Goal: Task Accomplishment & Management: Complete application form

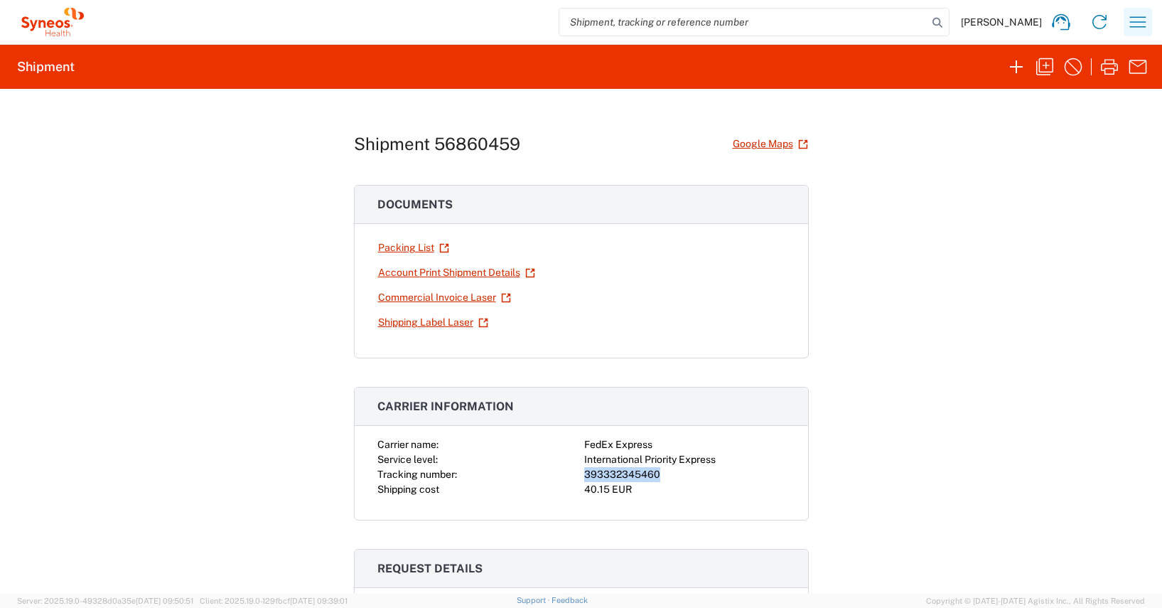
click at [1139, 22] on icon "button" at bounding box center [1137, 22] width 23 height 23
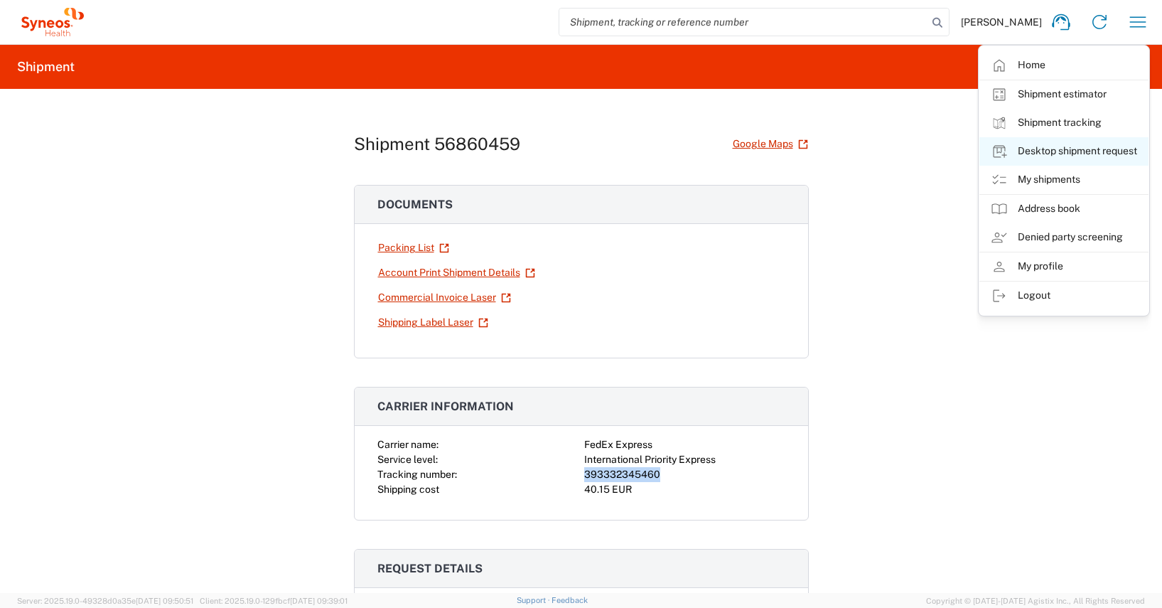
click at [1065, 150] on link "Desktop shipment request" at bounding box center [1063, 151] width 169 height 28
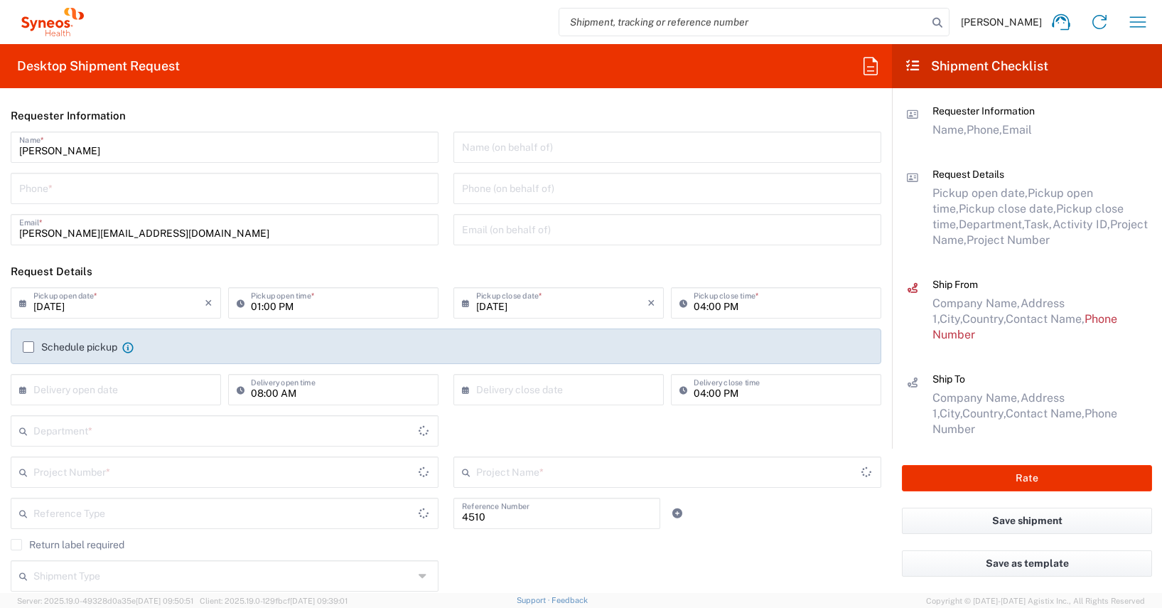
type input "Department"
type input "[GEOGRAPHIC_DATA]"
click at [32, 182] on input "tel" at bounding box center [224, 187] width 411 height 25
type input "01728392657"
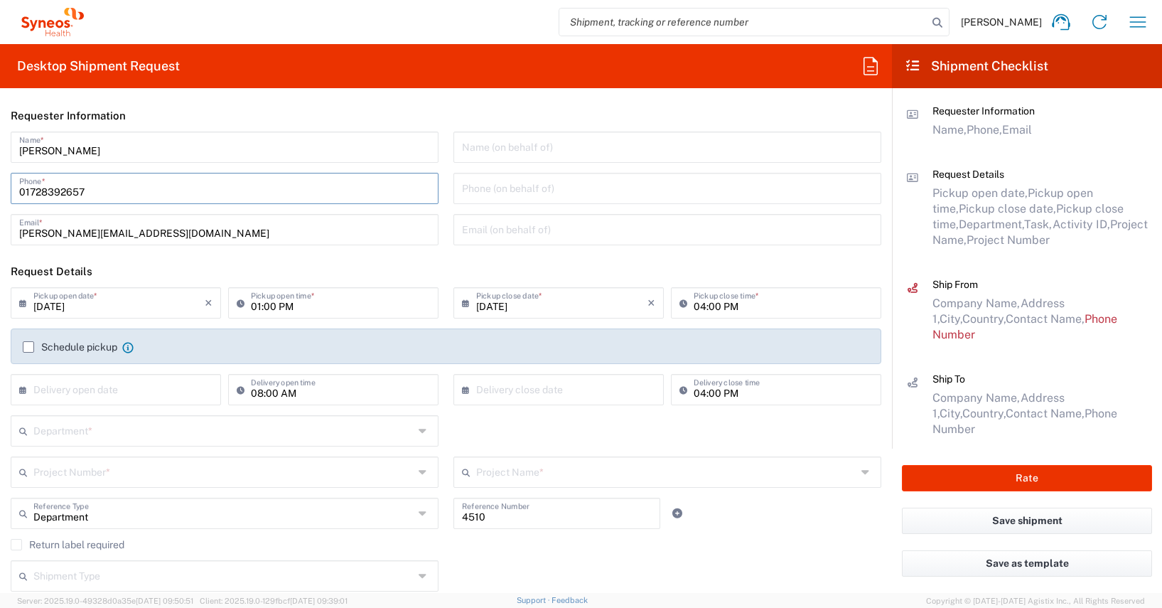
type input "[PERSON_NAME]"
type input "[STREET_ADDRESS]"
type input "[GEOGRAPHIC_DATA]"
type input "2800"
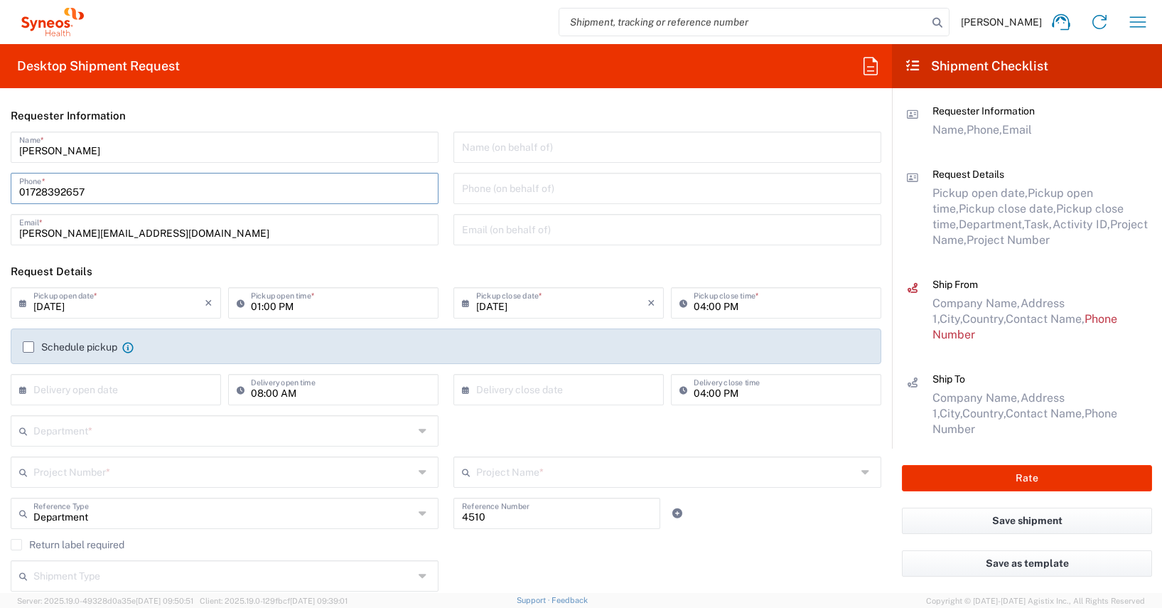
type input "[PHONE_NUMBER]"
type input "[EMAIL_ADDRESS][PERSON_NAME][DOMAIN_NAME]"
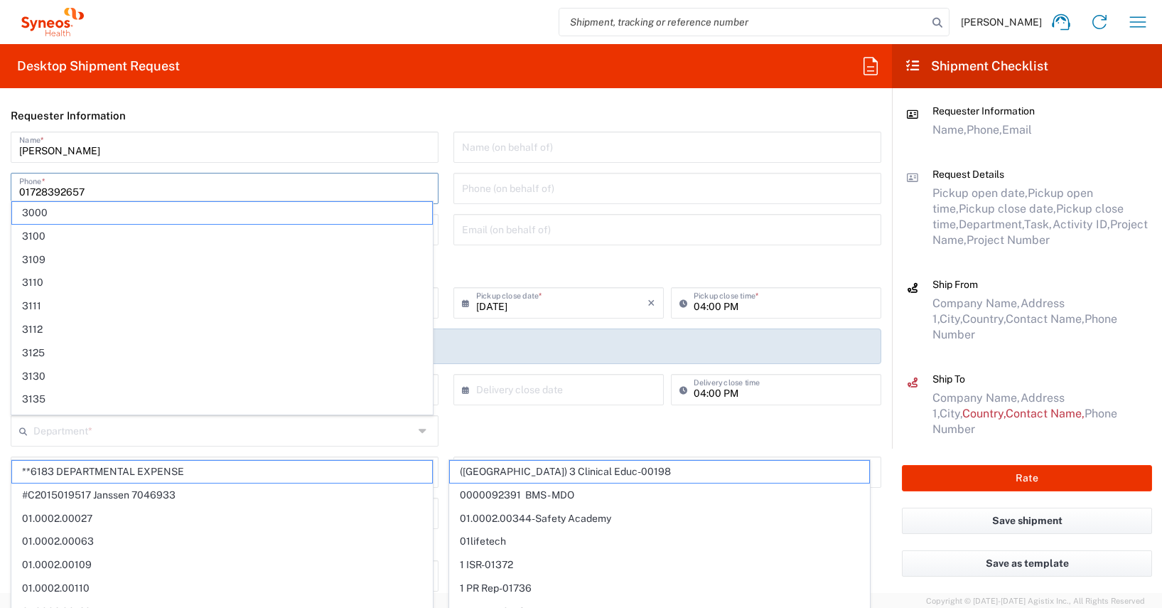
click at [1, 161] on main "[PERSON_NAME] Name * [PHONE_NUMBER] Phone * [PERSON_NAME][EMAIL_ADDRESS][DOMAIN…" at bounding box center [446, 193] width 892 height 124
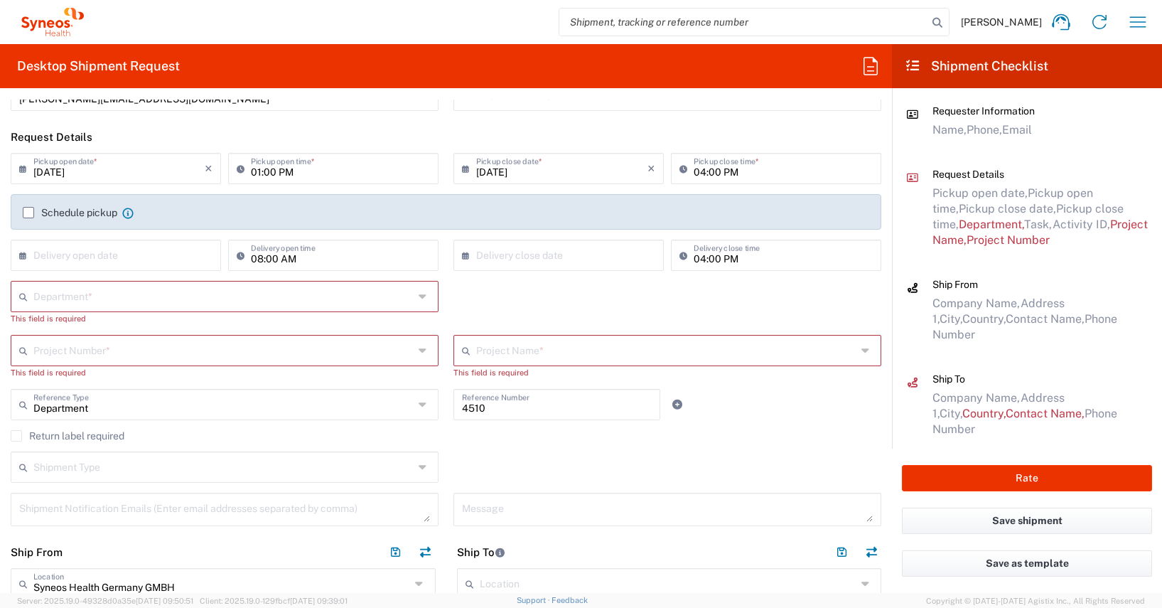
scroll to position [136, 0]
click at [30, 210] on label "Schedule pickup" at bounding box center [70, 210] width 95 height 11
click at [28, 210] on input "Schedule pickup" at bounding box center [28, 210] width 0 height 0
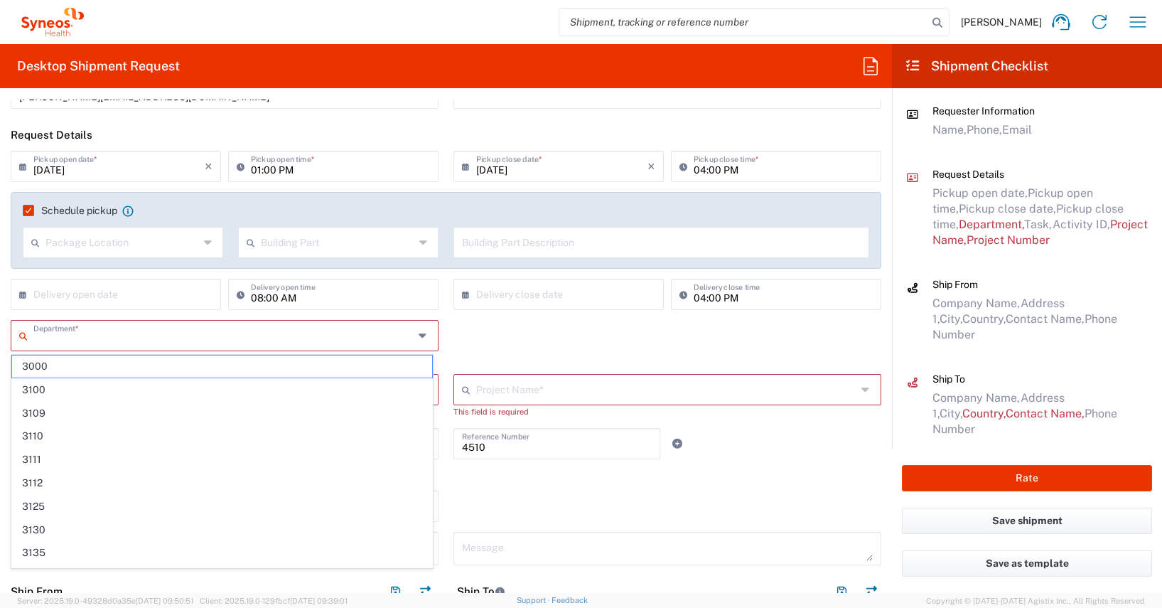
click at [45, 338] on input "text" at bounding box center [223, 334] width 380 height 25
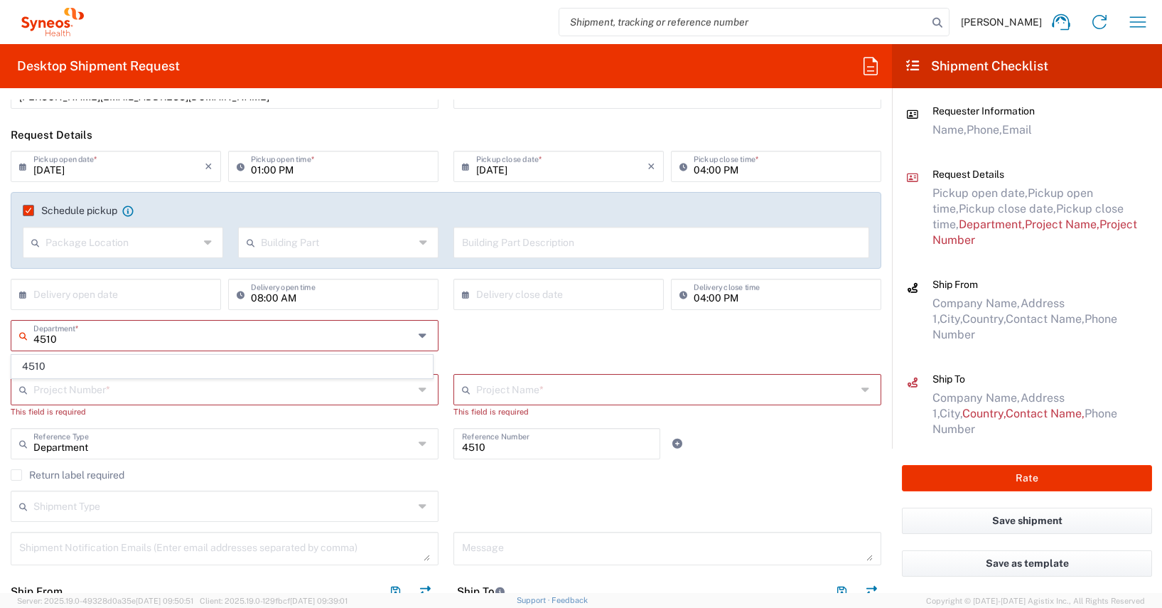
type input "4510"
click at [4, 298] on div "× Delivery open date Cancel Apply 08:00 AM Delivery open time" at bounding box center [225, 299] width 443 height 41
click at [61, 328] on input "text" at bounding box center [225, 334] width 385 height 25
type input "4510"
click at [33, 366] on span "4510" at bounding box center [222, 366] width 420 height 22
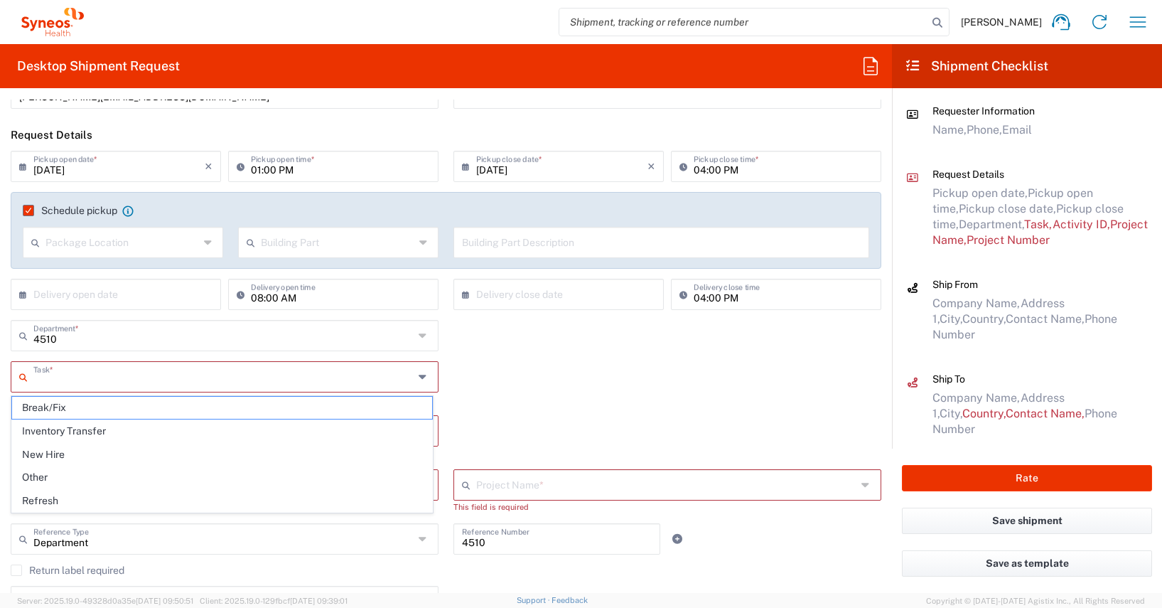
click at [42, 380] on input "text" at bounding box center [223, 375] width 380 height 25
click at [40, 478] on span "Other" at bounding box center [222, 477] width 420 height 22
type input "Other"
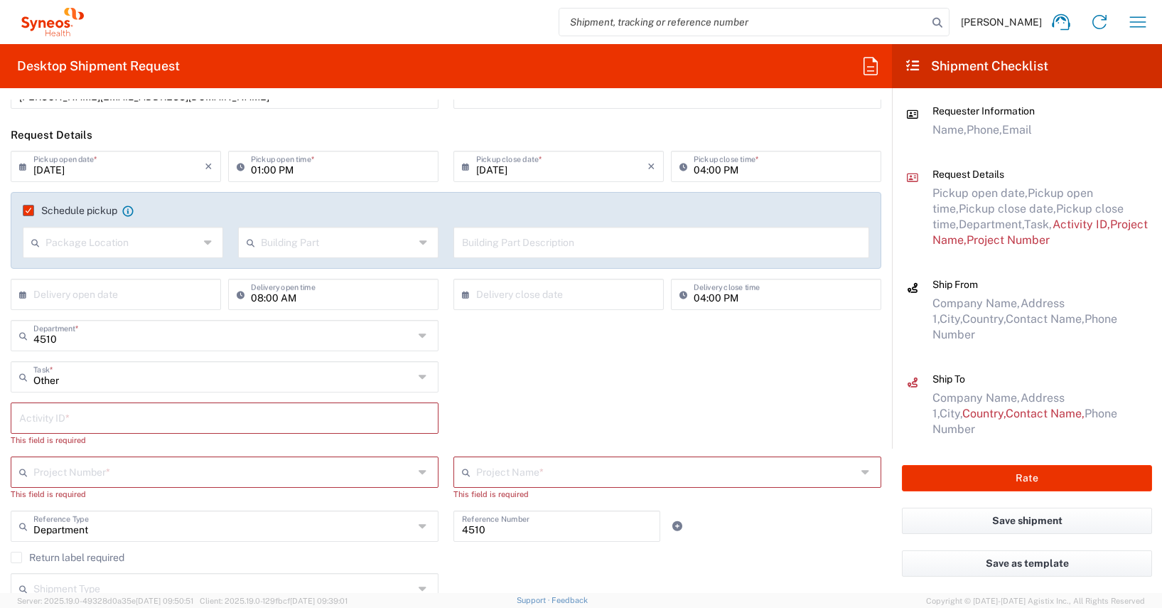
click at [26, 421] on input "text" at bounding box center [224, 416] width 411 height 25
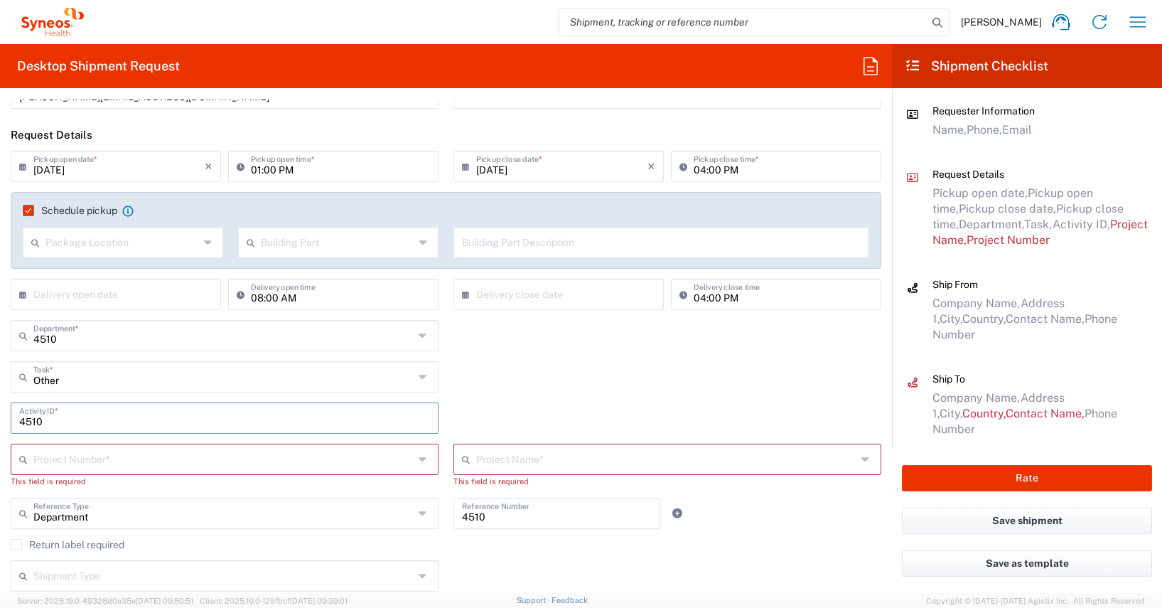
type input "4510"
click at [44, 465] on input "text" at bounding box center [223, 458] width 380 height 25
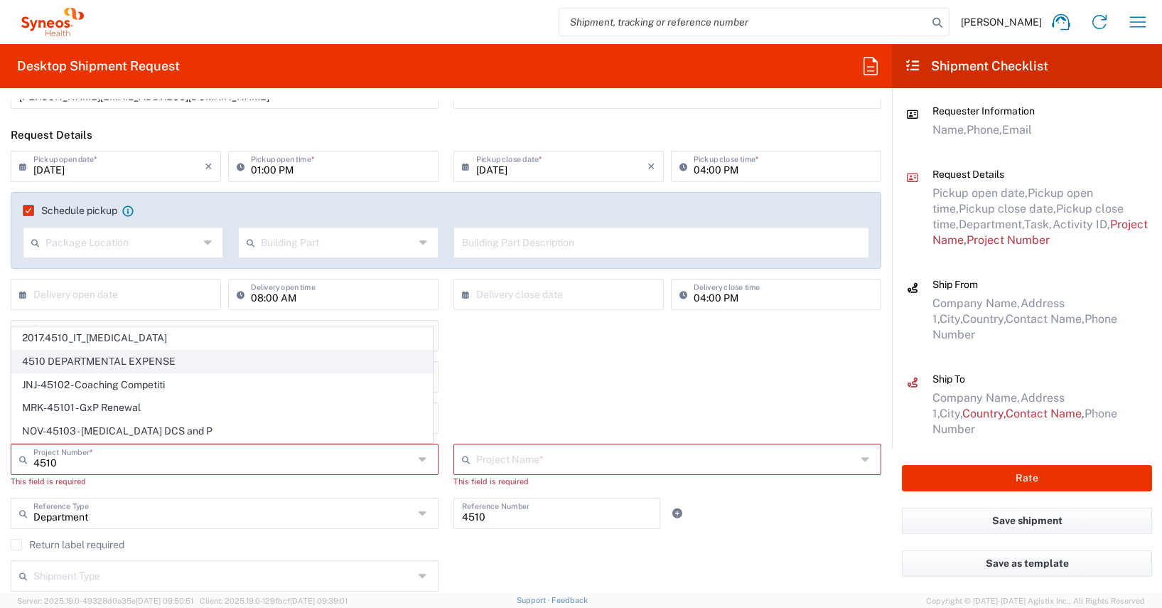
click at [123, 359] on span "4510 DEPARTMENTAL EXPENSE" at bounding box center [222, 361] width 420 height 22
type input "4510 DEPARTMENTAL EXPENSE"
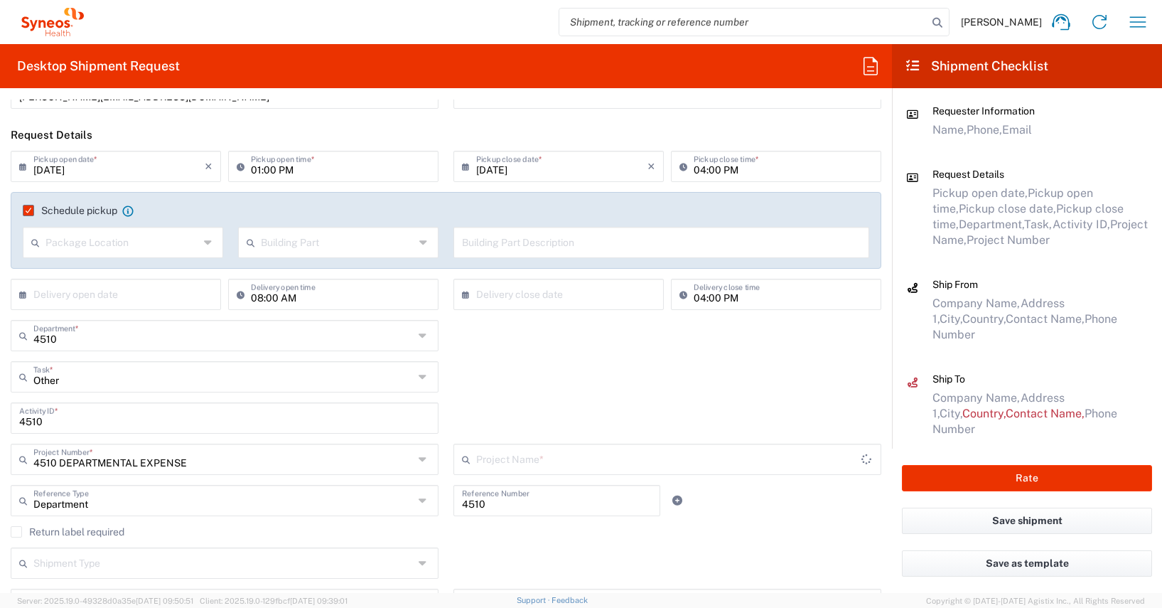
type input "4510 DEPARTMENTAL EXPENSE"
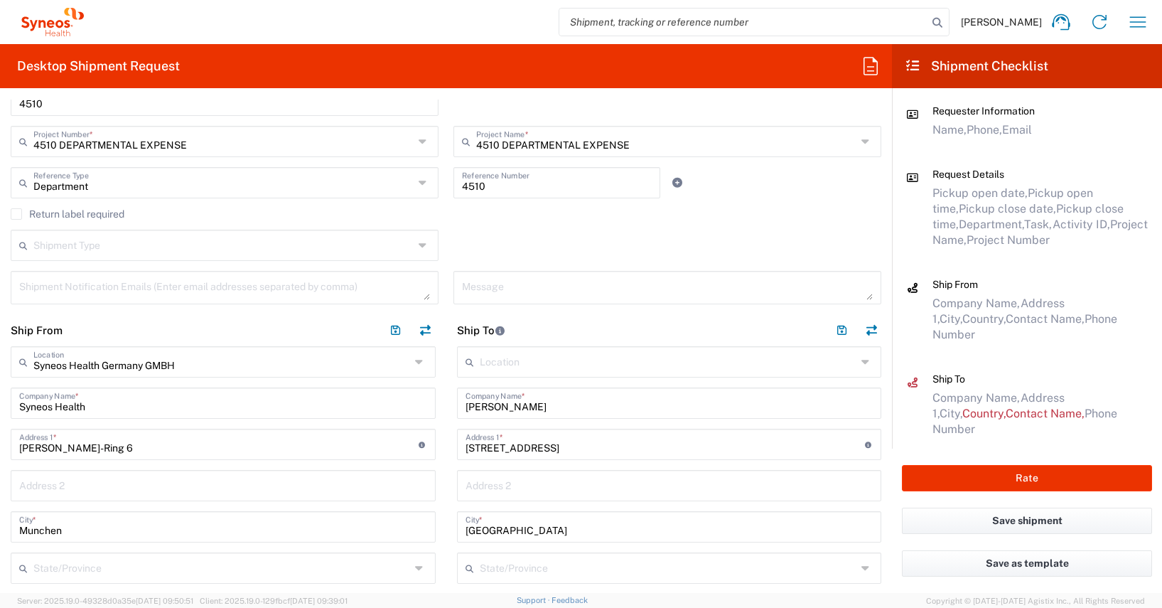
scroll to position [529, 0]
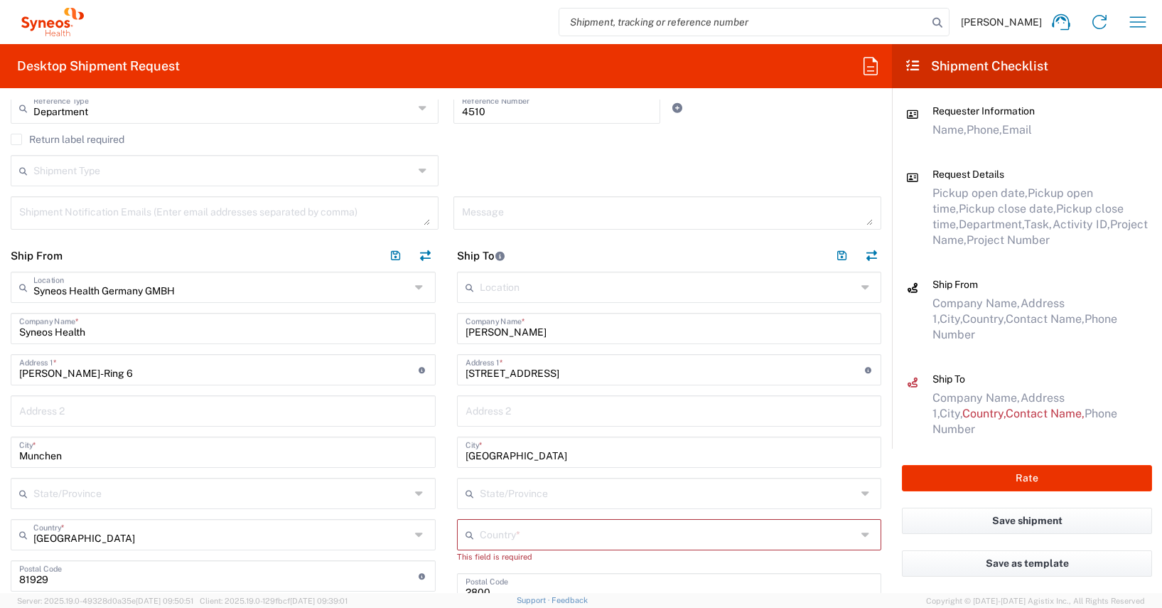
click at [480, 289] on input "text" at bounding box center [668, 286] width 377 height 25
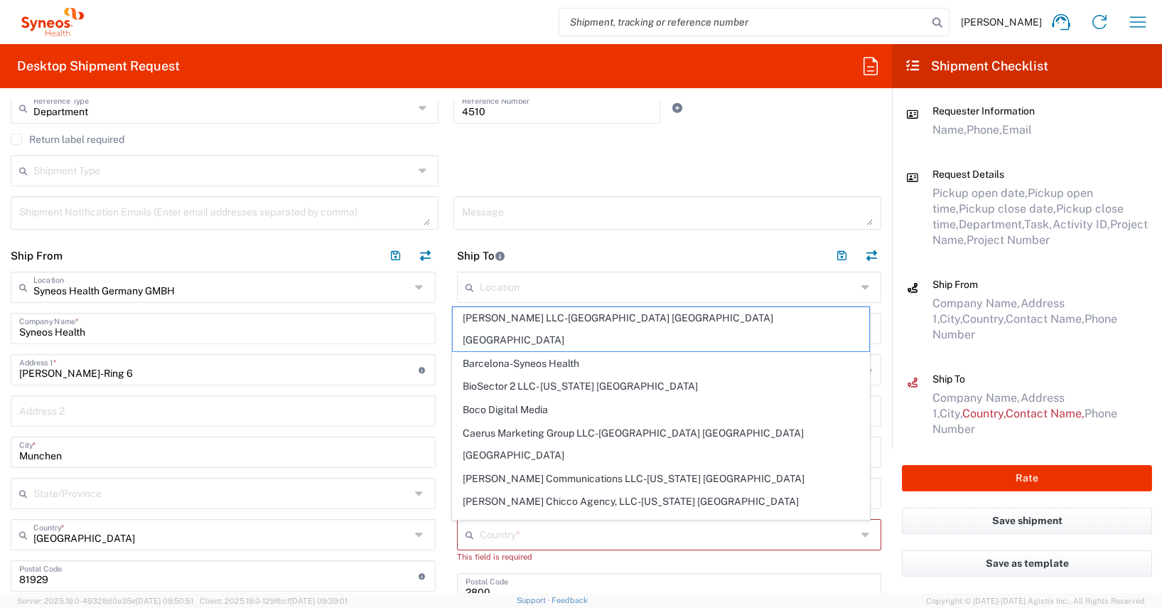
click at [505, 181] on div "Shipment Type Batch Regular" at bounding box center [447, 175] width 886 height 41
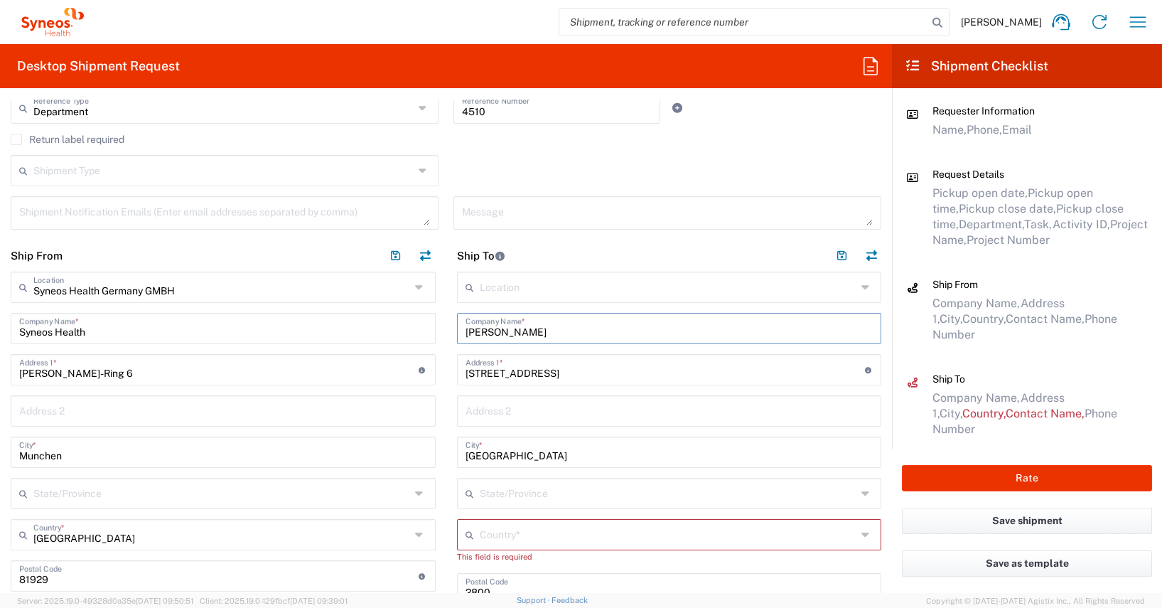
drag, startPoint x: 559, startPoint y: 337, endPoint x: 454, endPoint y: 335, distance: 105.2
click at [457, 335] on div "[PERSON_NAME] Company Name *" at bounding box center [669, 328] width 425 height 31
paste input "[PERSON_NAME]"
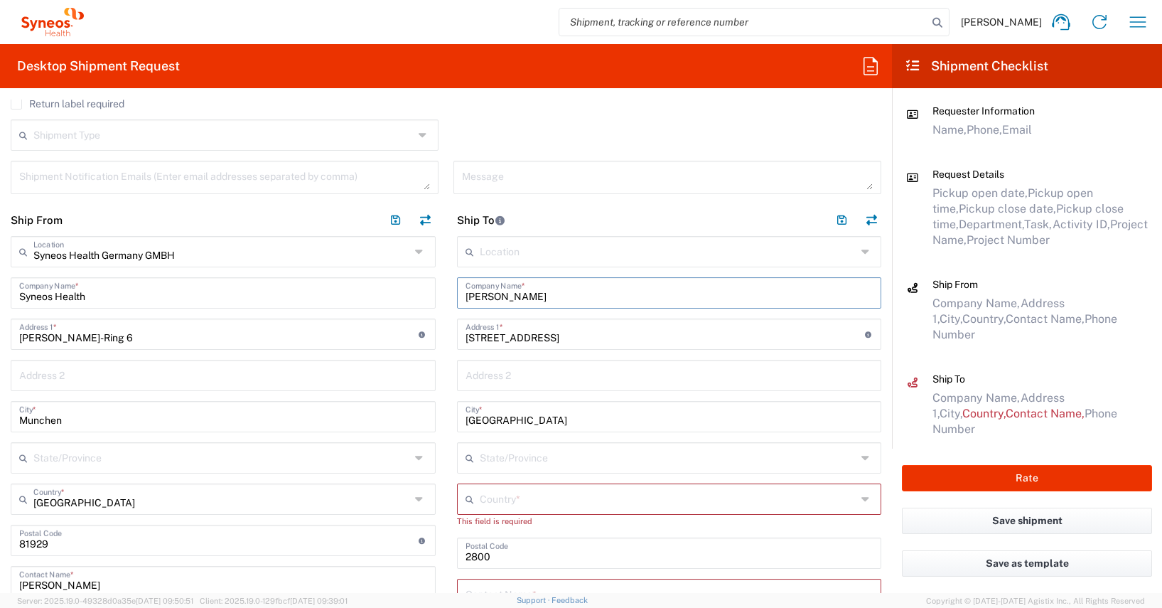
scroll to position [829, 0]
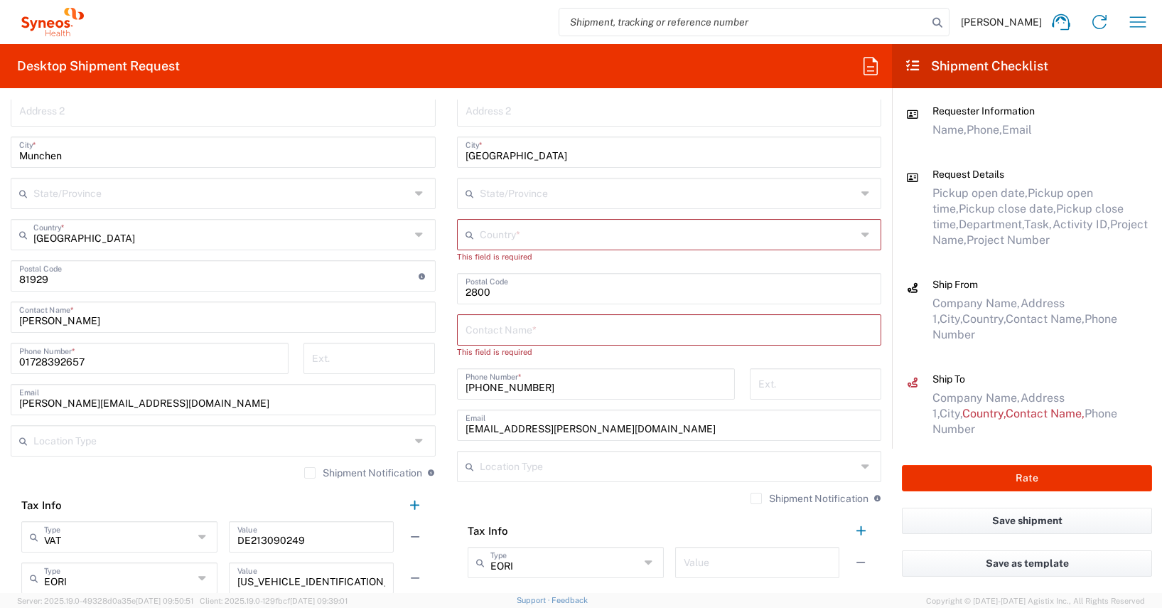
type input "[PERSON_NAME]"
click at [475, 335] on input "text" at bounding box center [669, 328] width 408 height 25
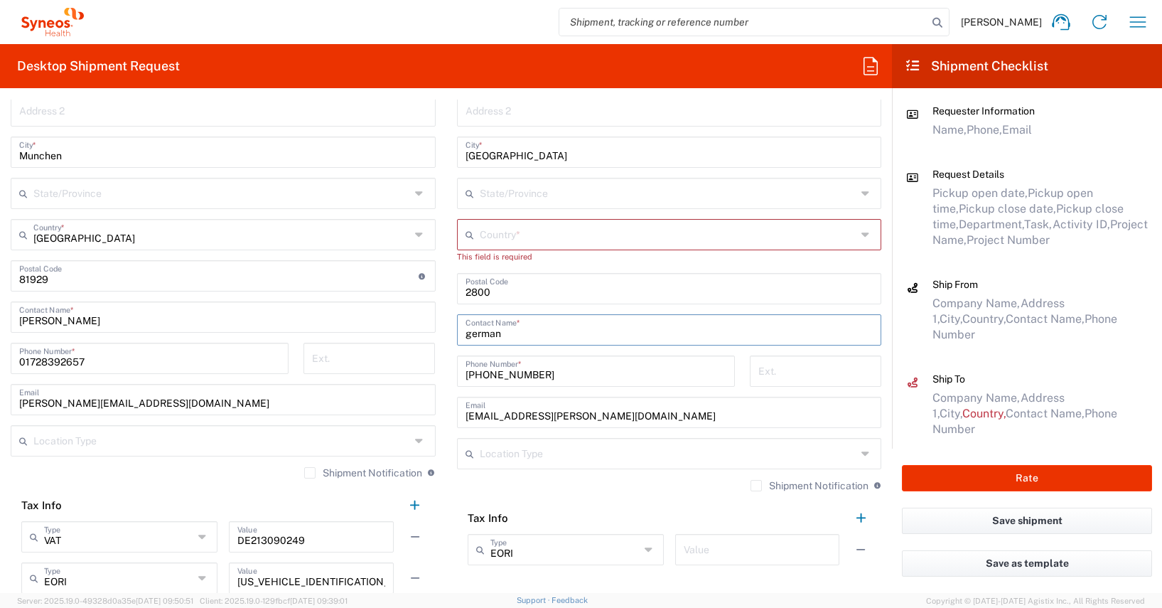
click at [474, 336] on input "german" at bounding box center [669, 328] width 408 height 25
paste input "[PERSON_NAME]"
type input "[PERSON_NAME]"
click at [481, 238] on input "text" at bounding box center [668, 233] width 377 height 25
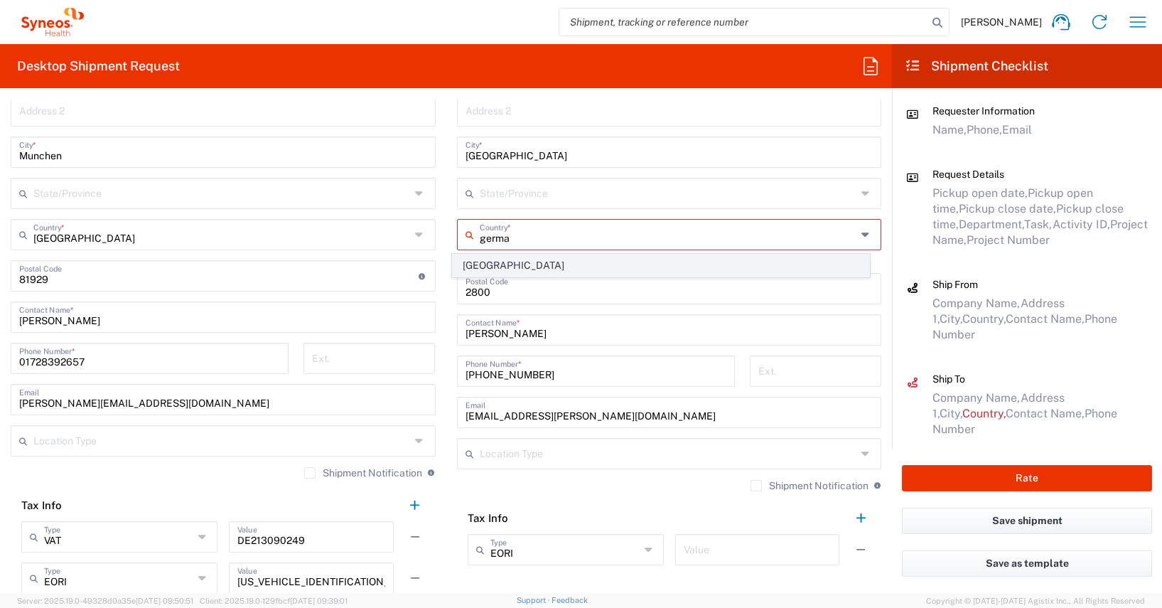
click at [476, 263] on span "[GEOGRAPHIC_DATA]" at bounding box center [661, 265] width 416 height 22
type input "[GEOGRAPHIC_DATA]"
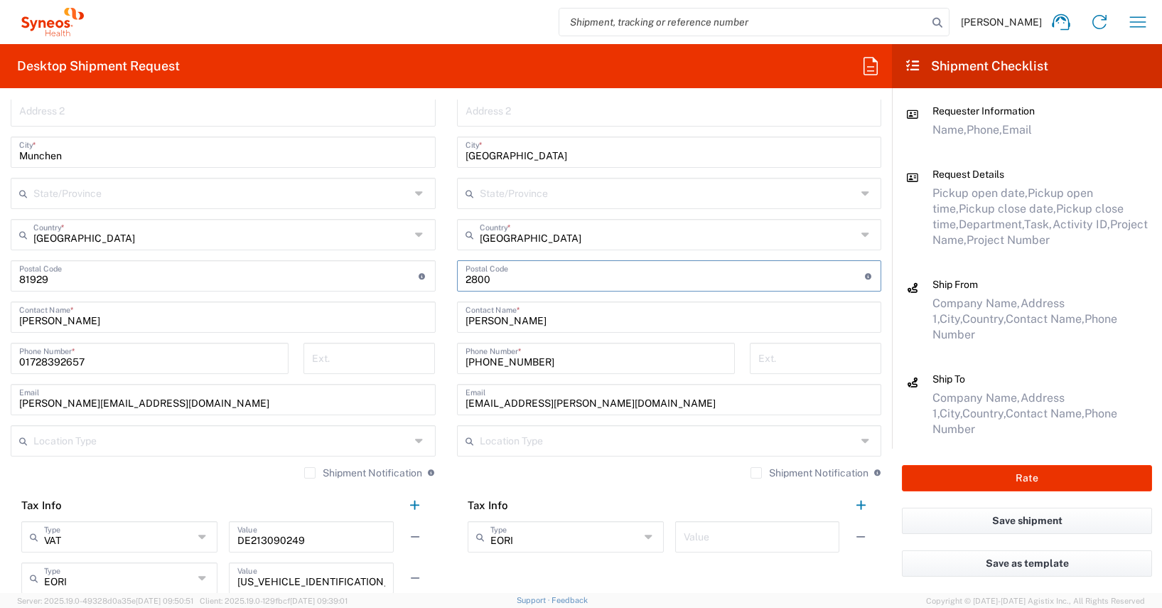
click at [465, 277] on input "undefined" at bounding box center [664, 274] width 399 height 25
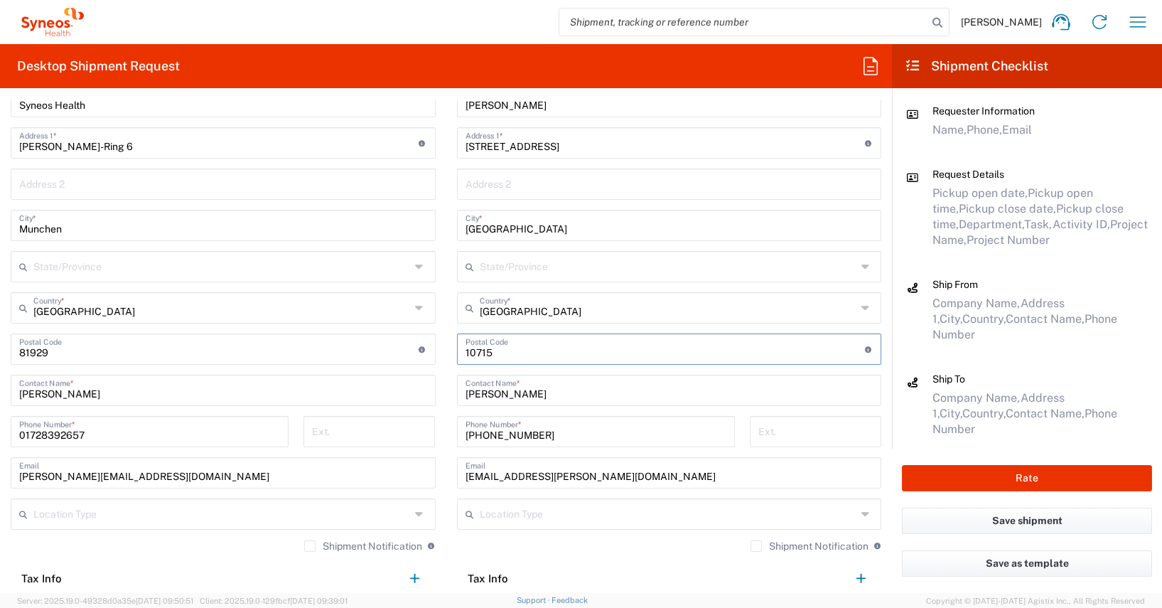
scroll to position [748, 0]
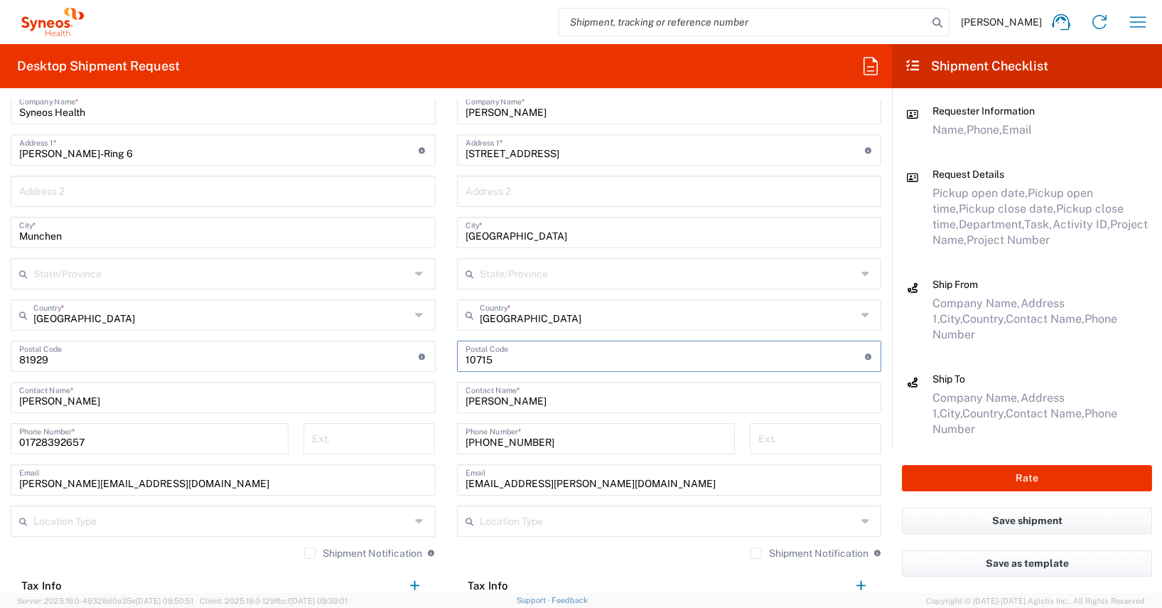
type input "10715"
click at [483, 235] on input "[GEOGRAPHIC_DATA]" at bounding box center [669, 231] width 408 height 25
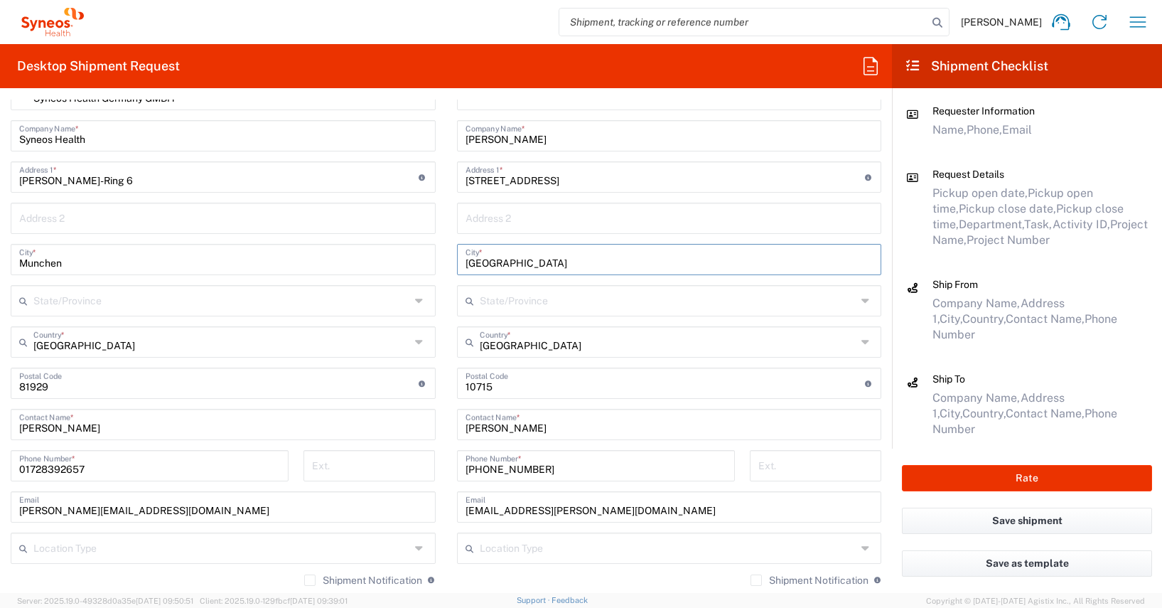
scroll to position [512, 0]
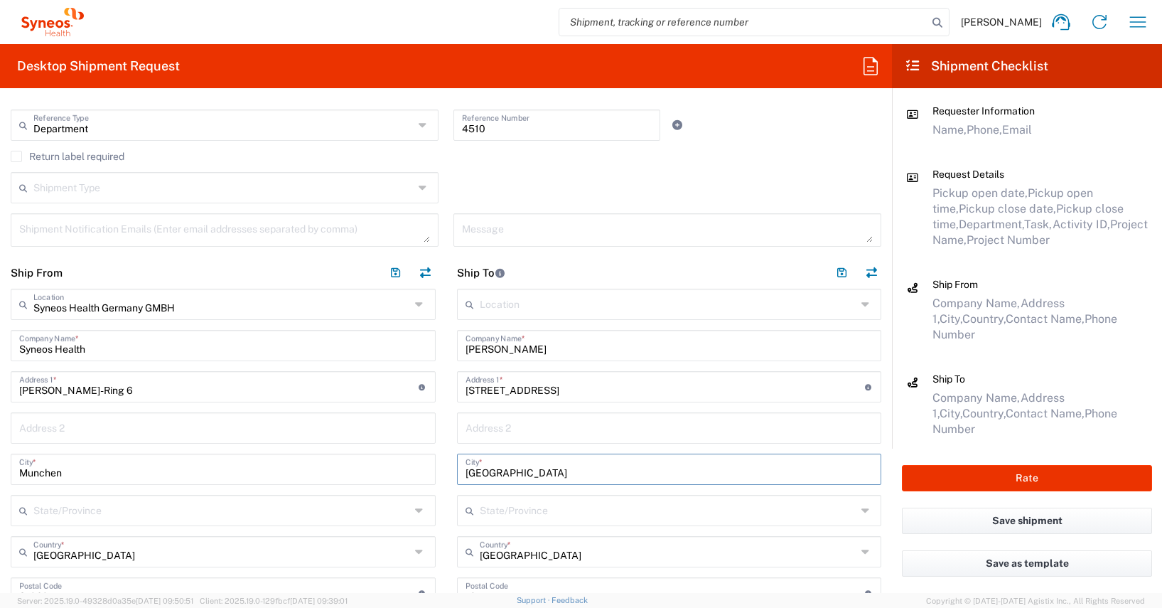
type input "[GEOGRAPHIC_DATA]"
drag, startPoint x: 568, startPoint y: 392, endPoint x: 458, endPoint y: 385, distance: 110.3
click at [458, 385] on div "[STREET_ADDRESS] Address 1 * For cross streets use street names with '&' or 'an…" at bounding box center [669, 386] width 425 height 31
paste input "[STREET_ADDRESS]"
type input "[STREET_ADDRESS]"
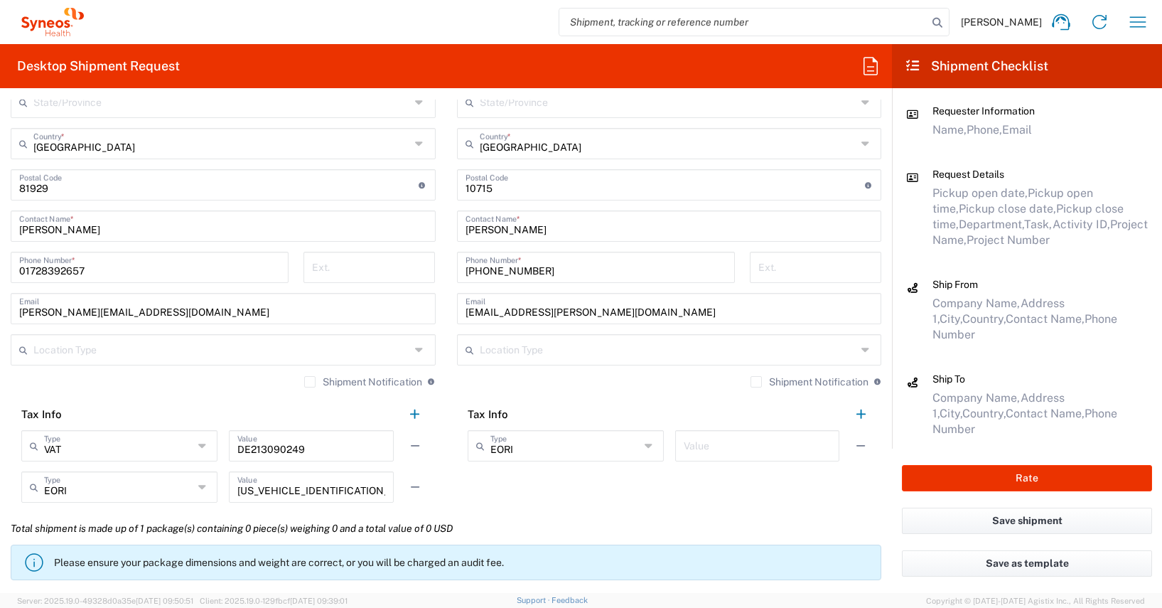
scroll to position [938, 0]
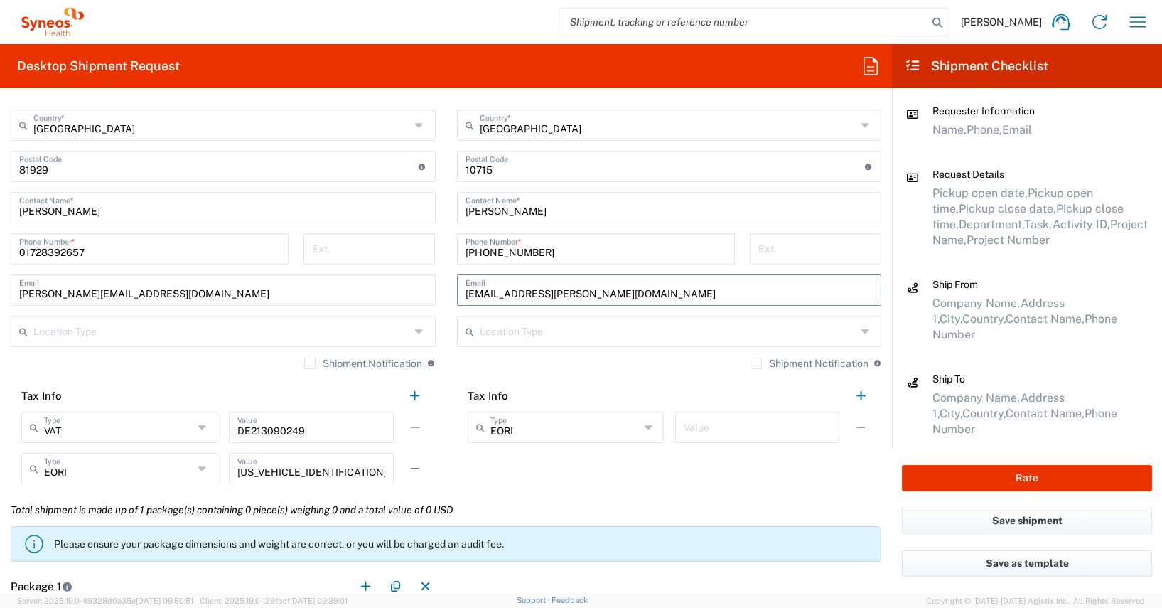
drag, startPoint x: 641, startPoint y: 292, endPoint x: 441, endPoint y: 294, distance: 200.4
click at [446, 294] on main "Location [PERSON_NAME] LLC-[GEOGRAPHIC_DATA] [GEOGRAPHIC_DATA] [GEOGRAPHIC_DATA…" at bounding box center [669, 157] width 446 height 591
click at [533, 252] on input "[PHONE_NUMBER]" at bounding box center [595, 247] width 261 height 25
drag, startPoint x: 543, startPoint y: 249, endPoint x: 441, endPoint y: 252, distance: 102.4
click at [446, 252] on main "Location [PERSON_NAME] LLC-[GEOGRAPHIC_DATA] [GEOGRAPHIC_DATA] [GEOGRAPHIC_DATA…" at bounding box center [669, 157] width 446 height 591
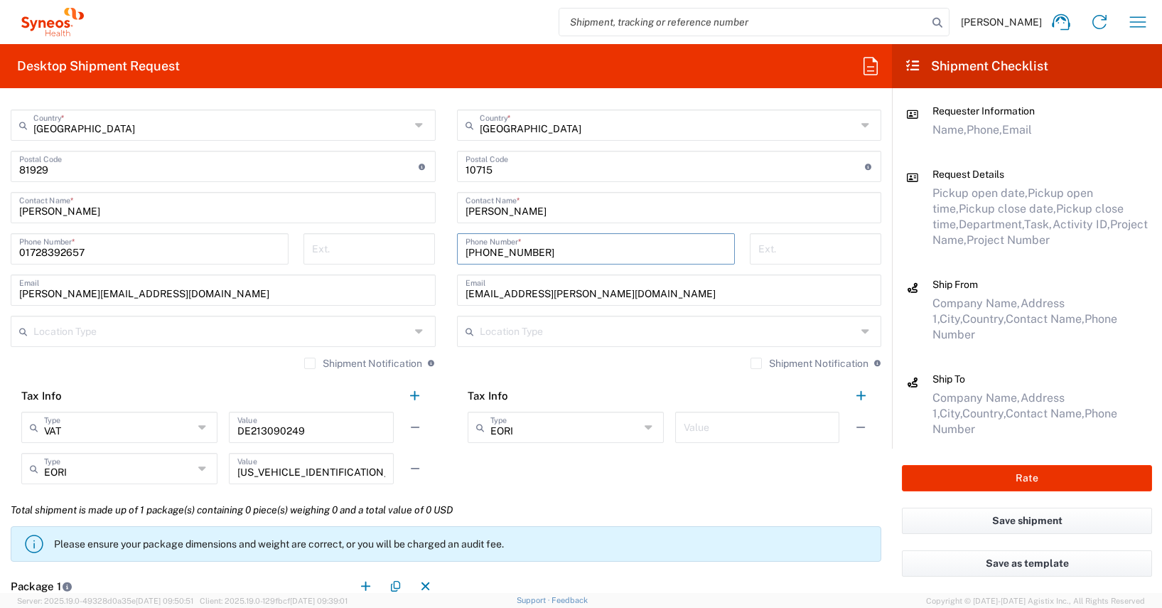
paste input "4915120203890"
type input "[PHONE_NUMBER]"
drag, startPoint x: 652, startPoint y: 291, endPoint x: 431, endPoint y: 290, distance: 221.0
click at [431, 290] on div "Ship From Syneos Health [GEOGRAPHIC_DATA] GMBH Location Syneos Health [GEOGRAPH…" at bounding box center [446, 162] width 892 height 664
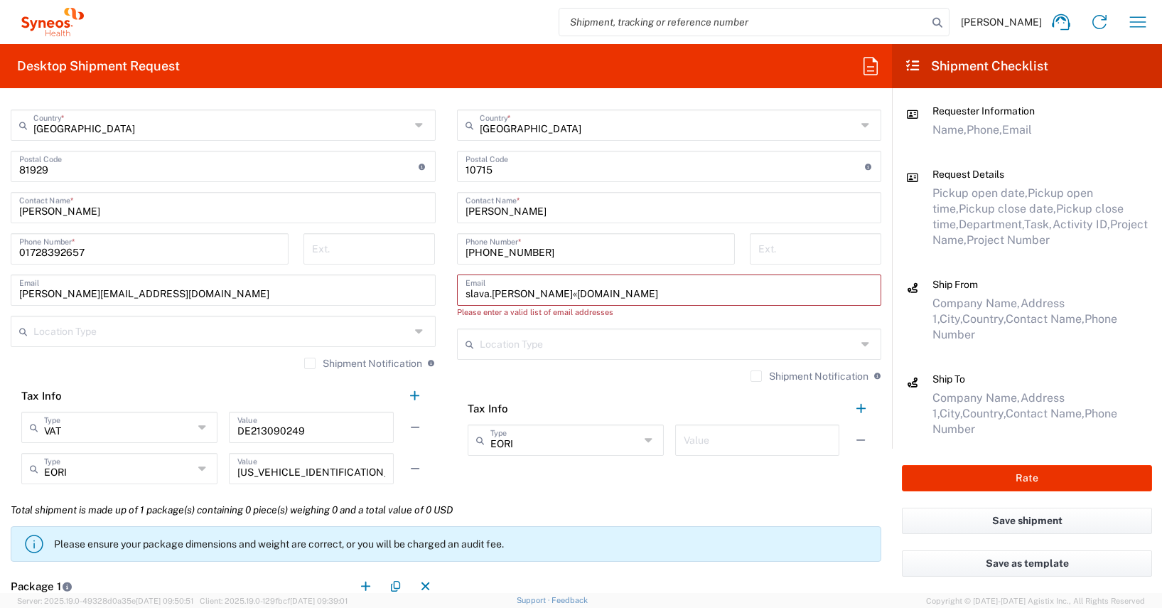
click at [446, 381] on main "Location [PERSON_NAME] LLC-[GEOGRAPHIC_DATA] [GEOGRAPHIC_DATA] [GEOGRAPHIC_DATA…" at bounding box center [669, 163] width 446 height 603
click at [525, 296] on input "slava.[PERSON_NAME]«[DOMAIN_NAME]" at bounding box center [669, 288] width 408 height 25
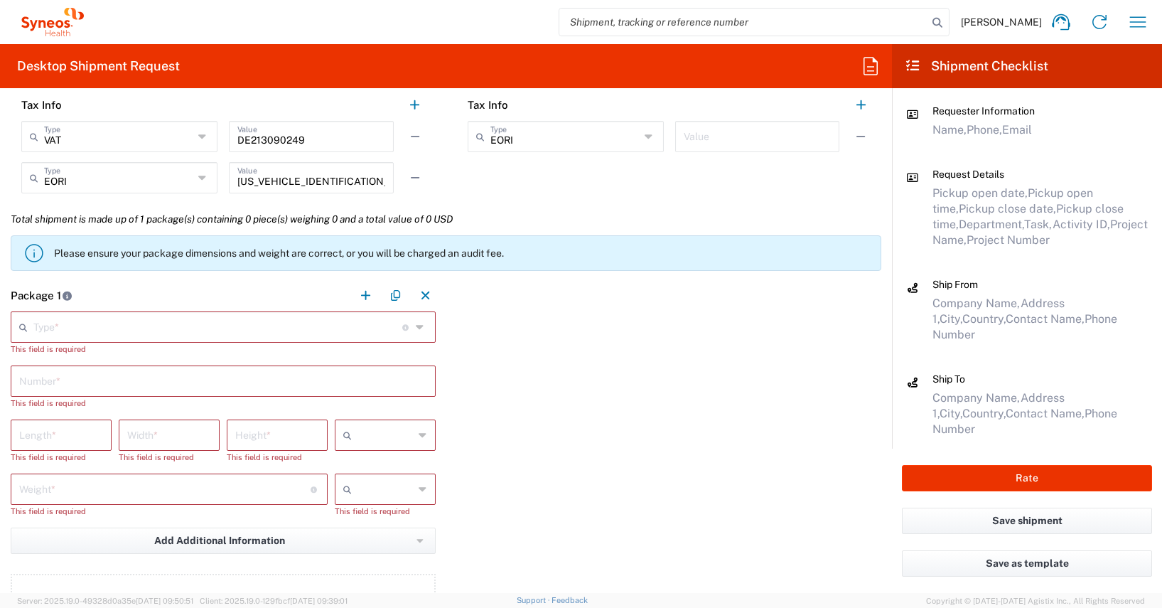
scroll to position [1379, 0]
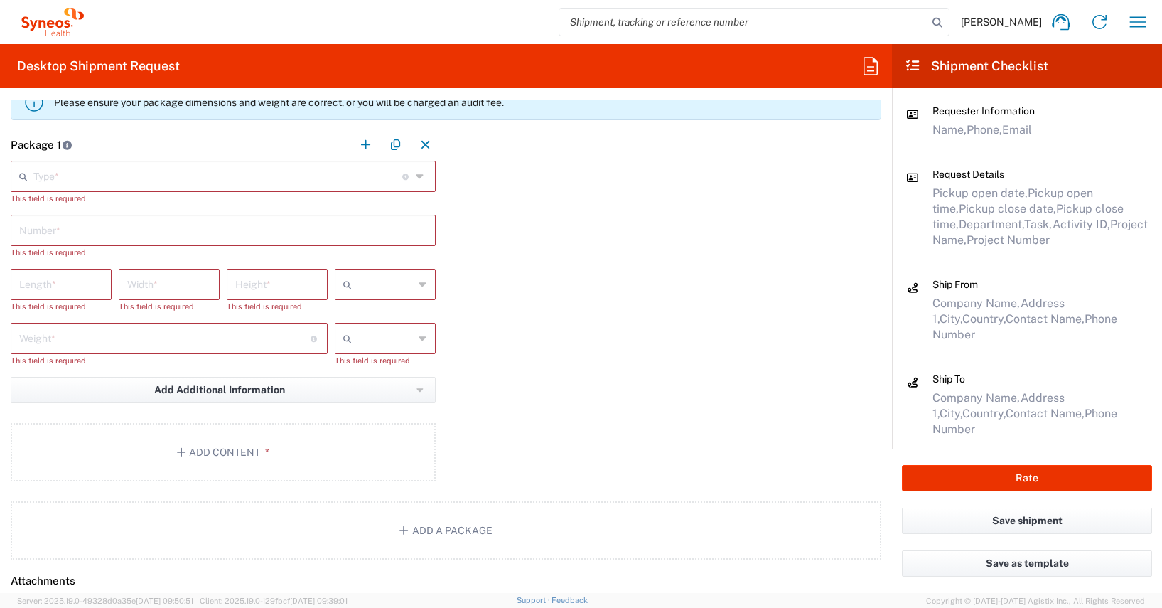
type input "[EMAIL_ADDRESS][PERSON_NAME][DOMAIN_NAME]"
click at [43, 178] on input "text" at bounding box center [217, 175] width 369 height 25
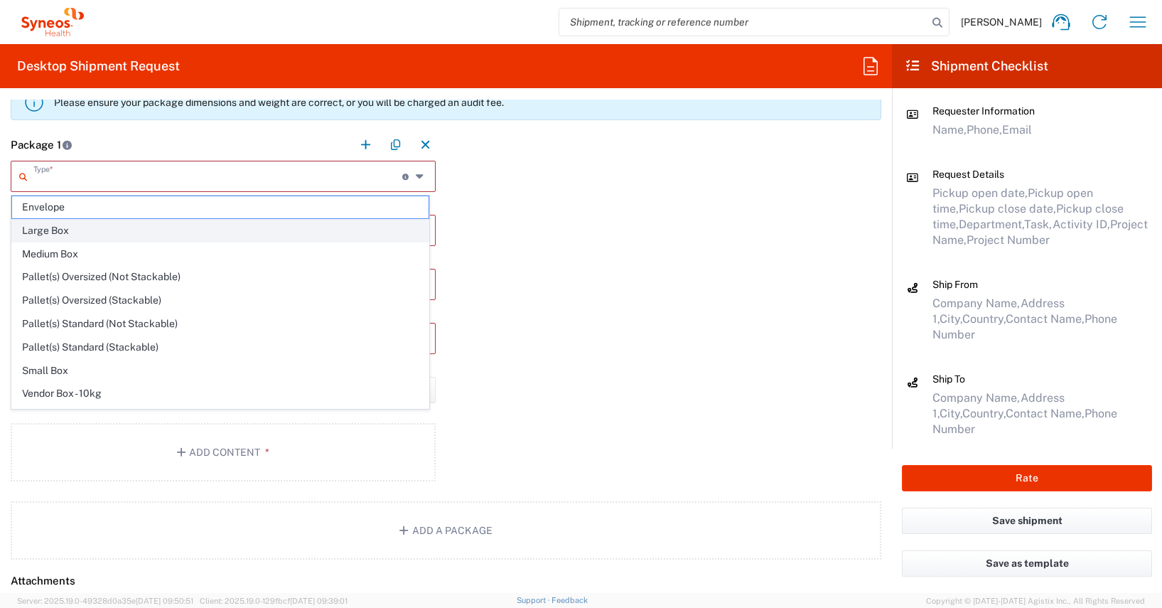
click at [50, 231] on span "Large Box" at bounding box center [220, 231] width 416 height 22
type input "Large Box"
type input "17.5"
type input "12.5"
type input "3"
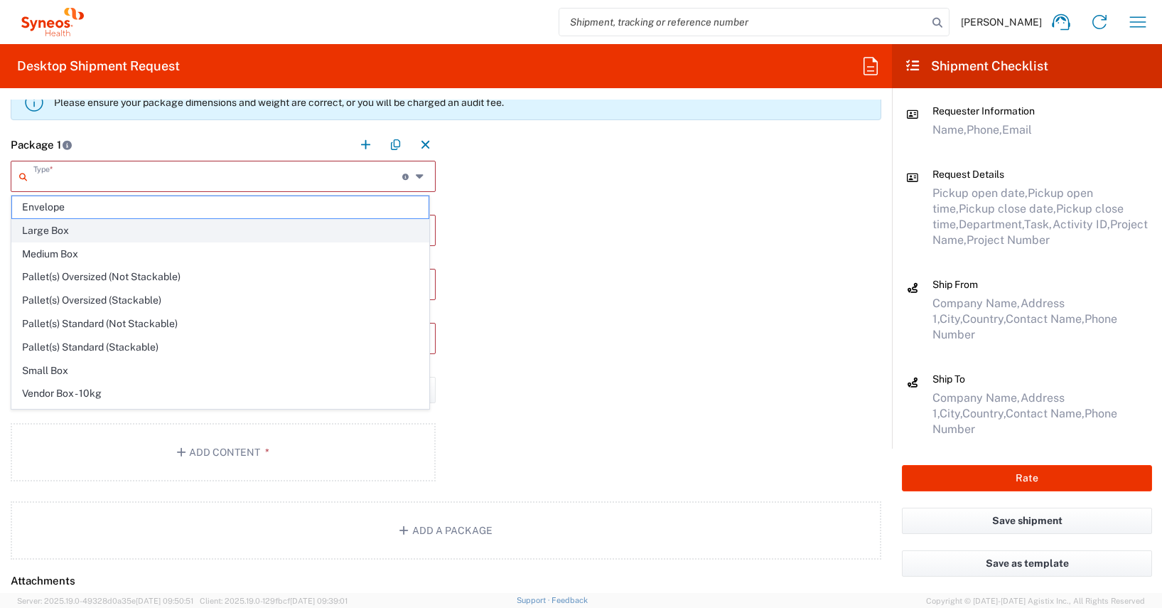
type input "in"
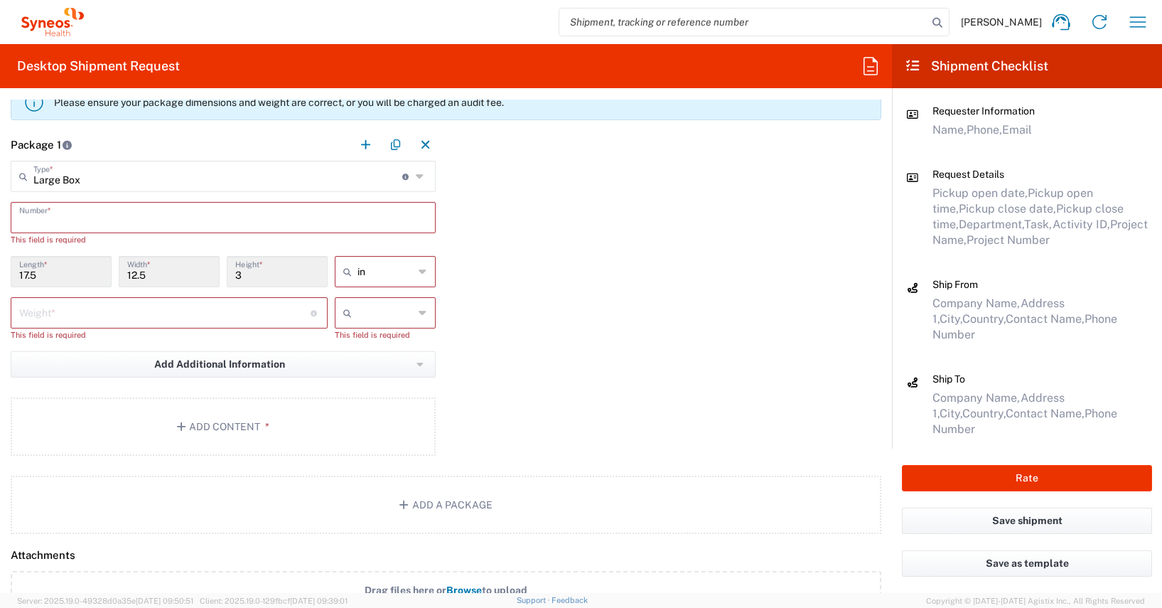
click at [42, 212] on input "text" at bounding box center [223, 216] width 408 height 25
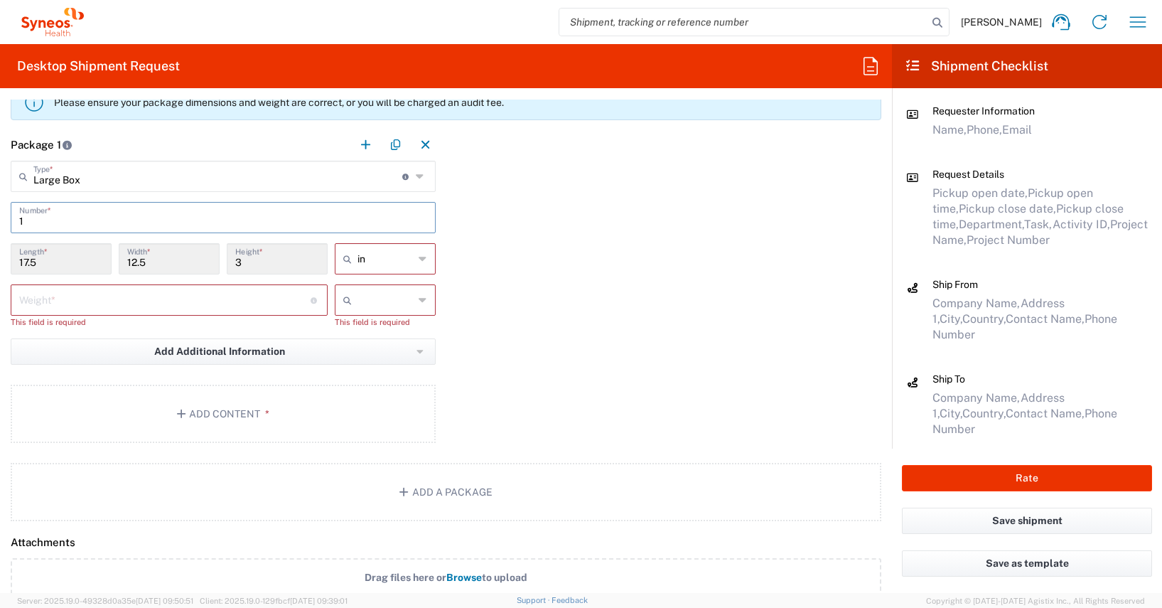
type input "1"
click at [419, 259] on icon at bounding box center [423, 258] width 9 height 23
click at [345, 311] on span "cm" at bounding box center [380, 313] width 97 height 22
type input "44.45"
type input "31.75"
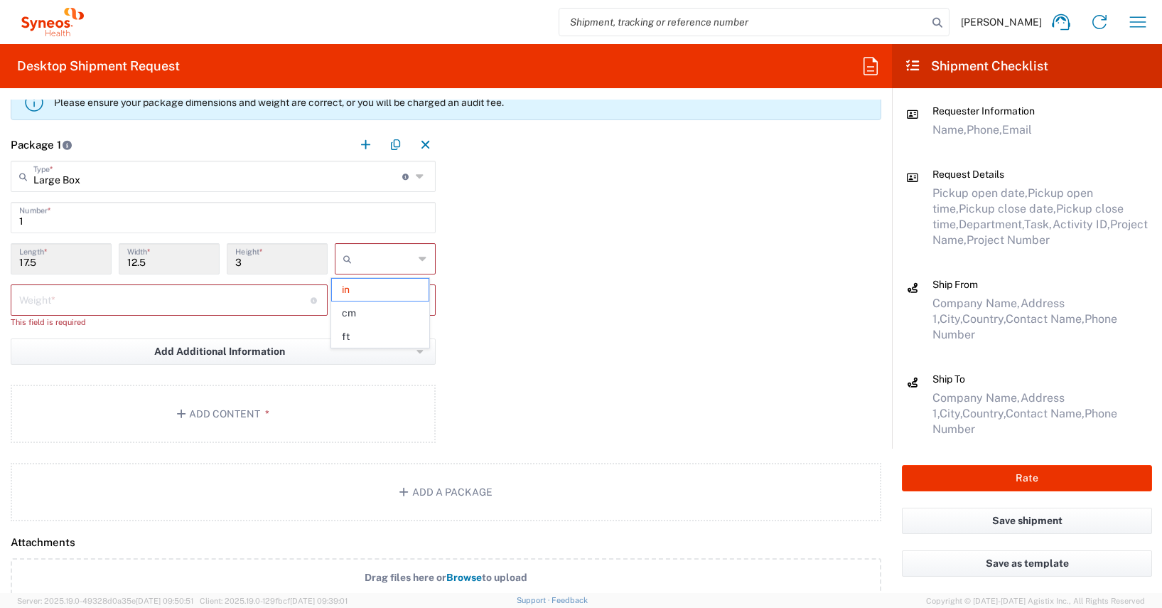
type input "7.62"
type input "cm"
click at [60, 303] on input "number" at bounding box center [164, 298] width 291 height 25
type input "5"
click at [419, 300] on icon at bounding box center [423, 300] width 9 height 23
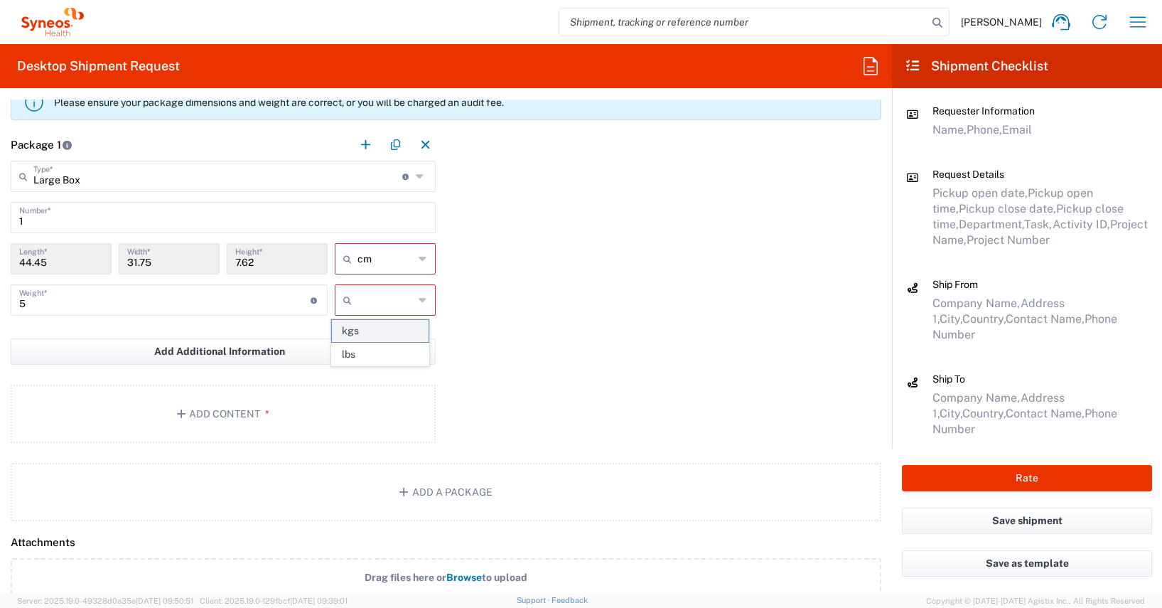
click at [352, 332] on span "kgs" at bounding box center [380, 331] width 97 height 22
type input "kgs"
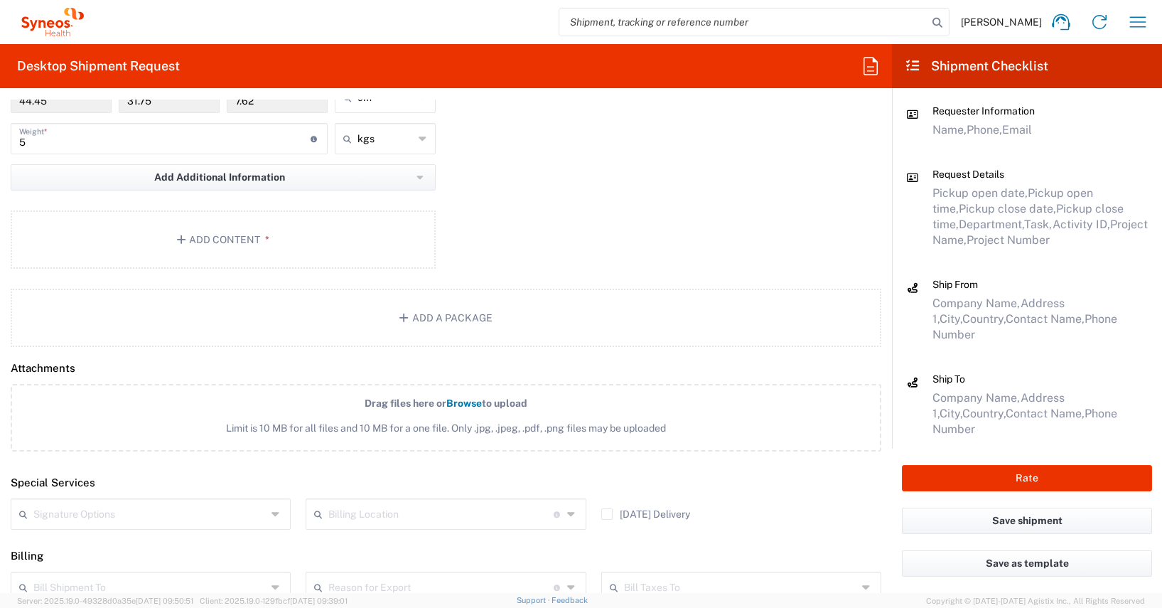
scroll to position [1386, 0]
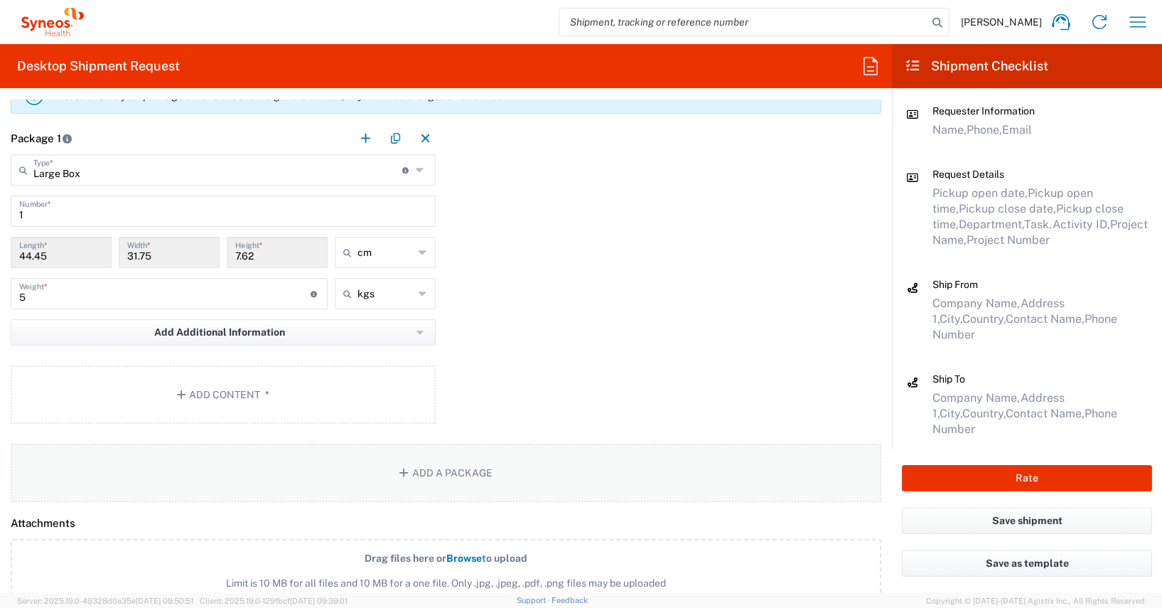
click at [438, 472] on button "Add a Package" at bounding box center [446, 472] width 871 height 58
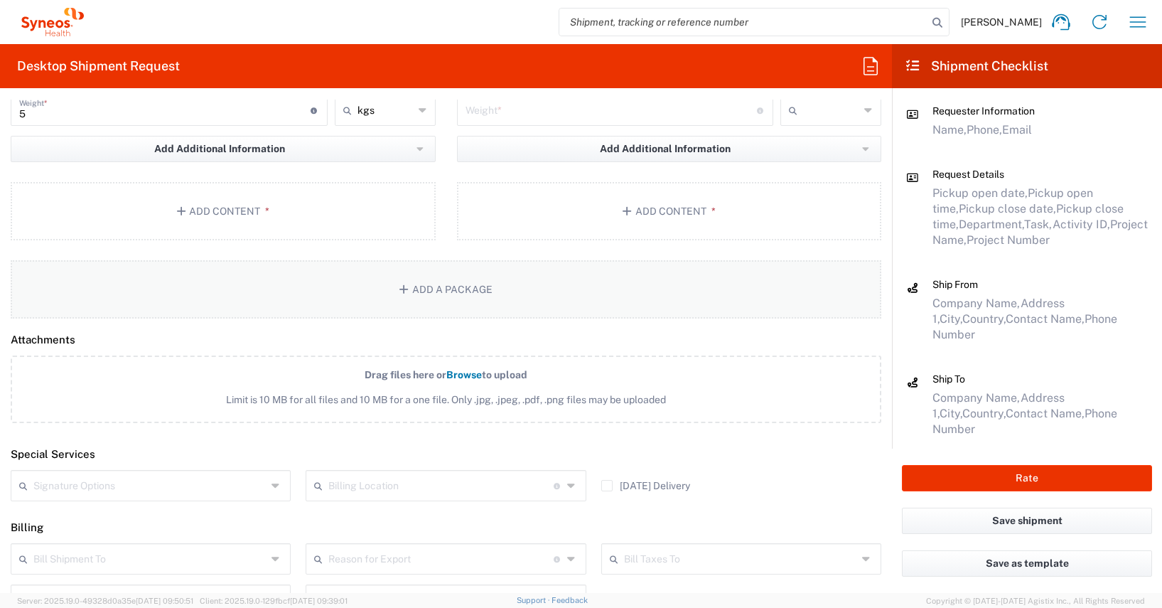
scroll to position [1571, 0]
click at [222, 205] on button "Add Content *" at bounding box center [223, 209] width 425 height 58
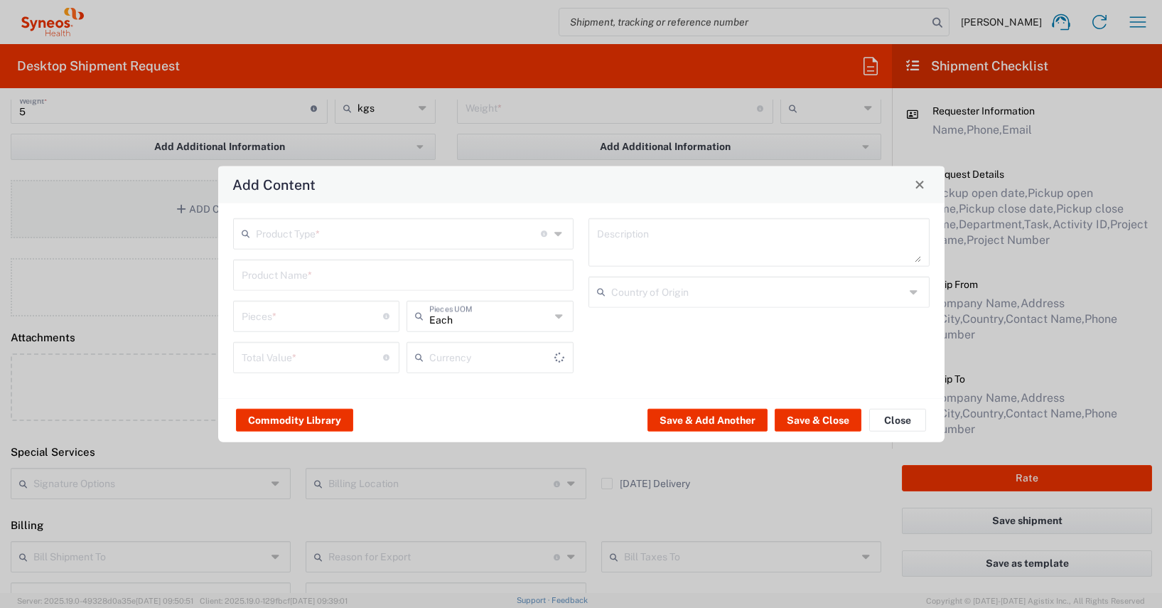
type input "US Dollar"
click at [314, 421] on button "Commodity Library" at bounding box center [294, 420] width 117 height 23
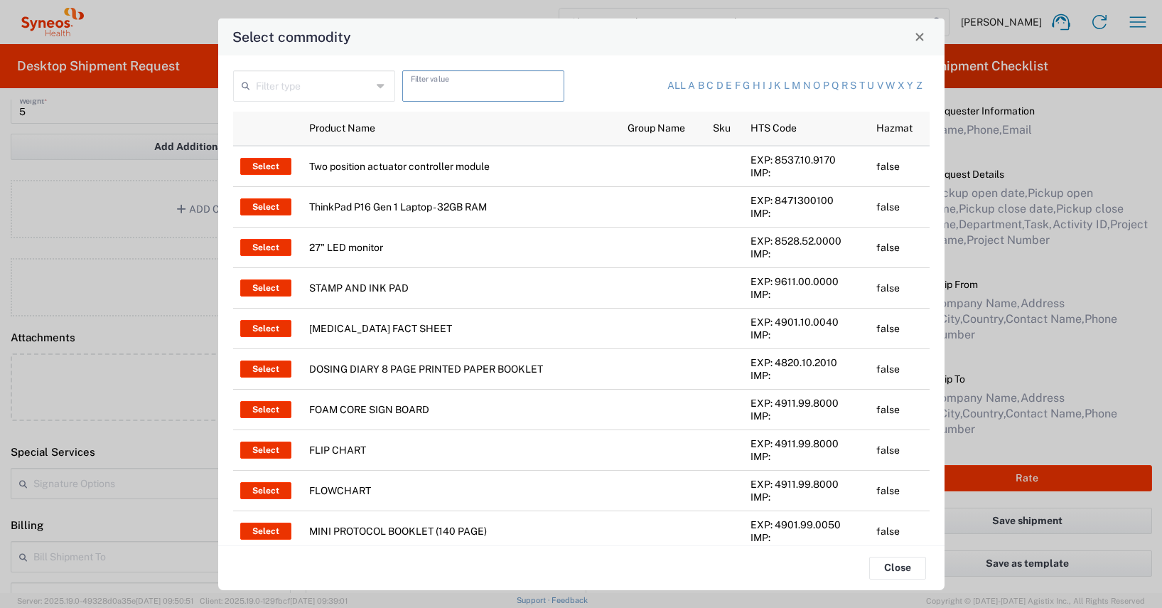
click at [431, 84] on input "text" at bounding box center [483, 84] width 145 height 25
type input "thinkpad"
click at [316, 96] on input "text" at bounding box center [314, 84] width 116 height 25
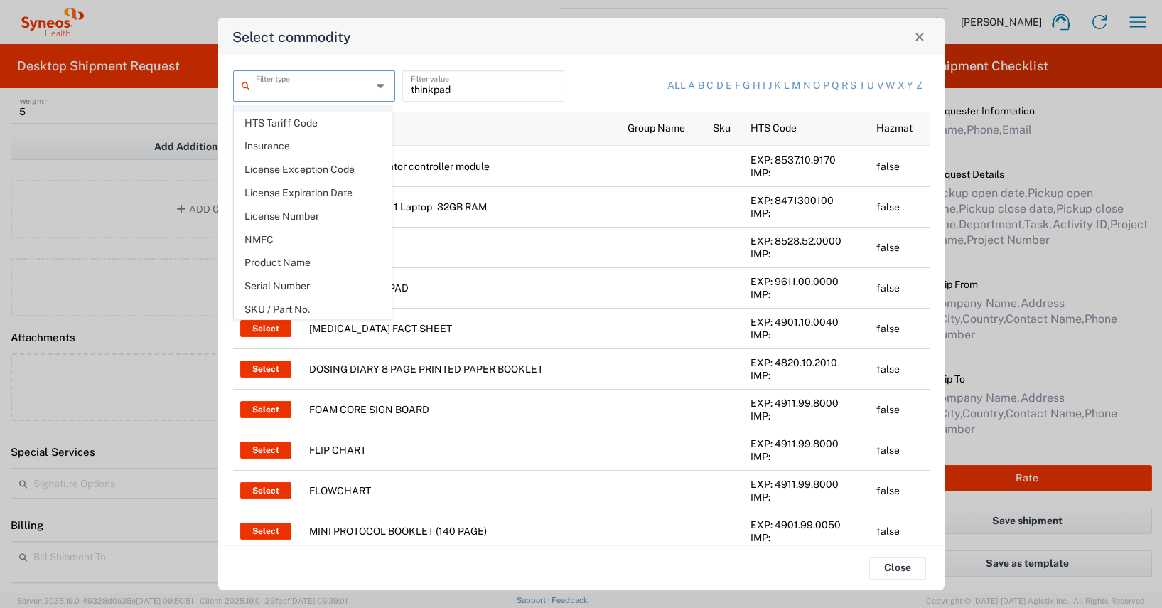
scroll to position [206, 0]
click at [301, 255] on span "Product Name" at bounding box center [313, 260] width 156 height 22
type input "Product Name"
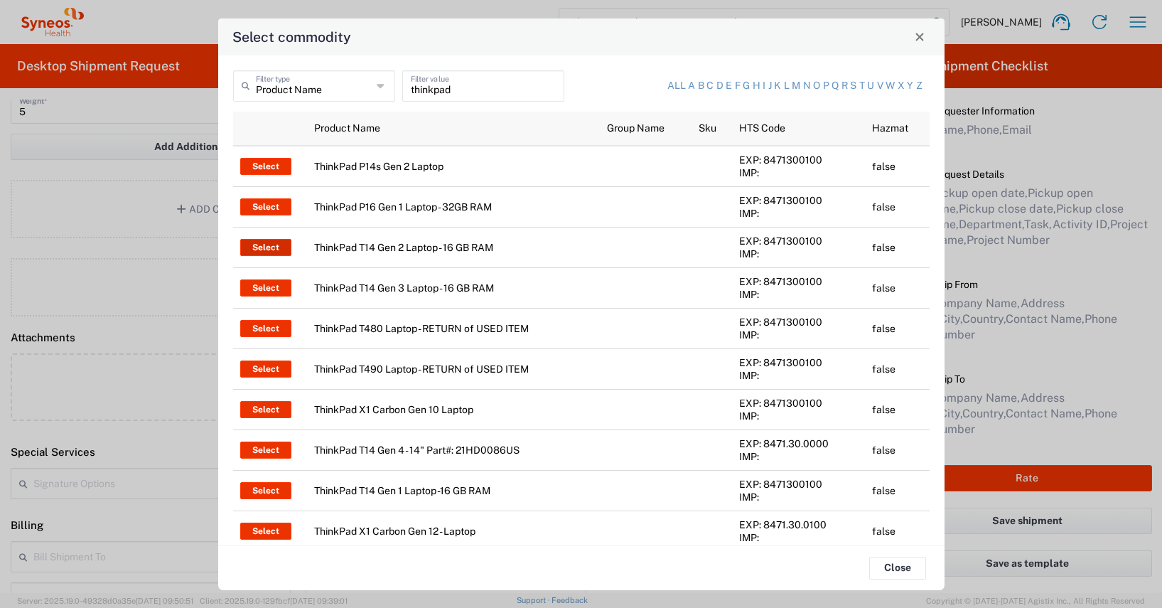
click at [271, 246] on button "Select" at bounding box center [265, 247] width 51 height 17
type input "ThinkPad T14 Gen 2 Laptop - 16 GB RAM"
type input "1"
type textarea "Intel Core i7-1156G7 vProÂ® Processor - 14"- 16 GB RAM - 512 GB SSD"
type input "[GEOGRAPHIC_DATA]"
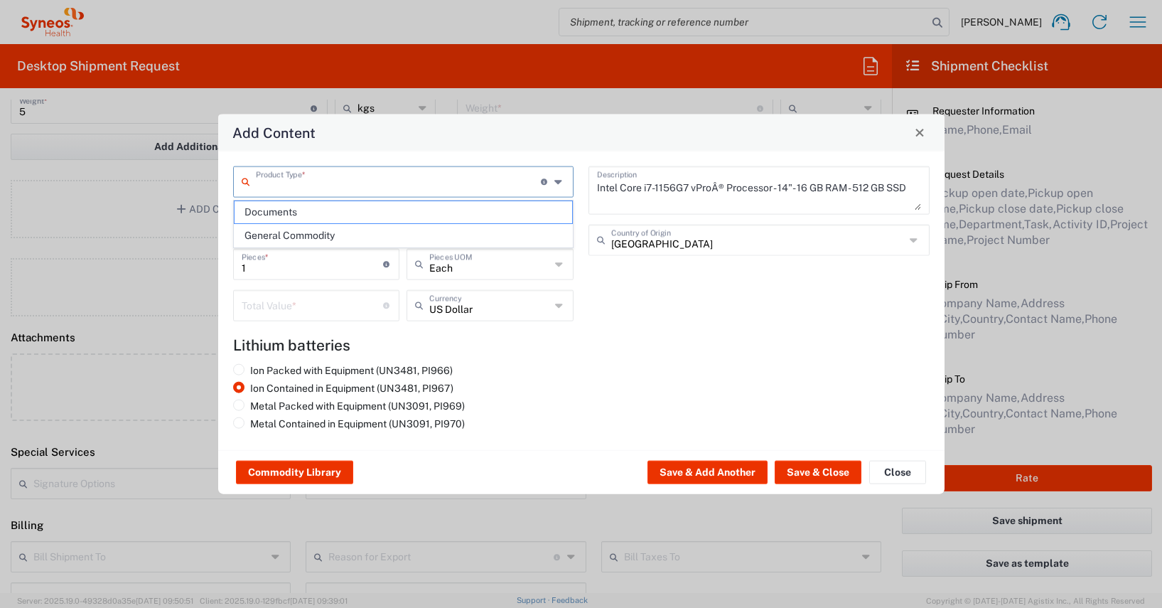
click at [273, 187] on input "text" at bounding box center [399, 180] width 286 height 25
click at [273, 233] on span "General Commodity" at bounding box center [404, 236] width 338 height 22
type input "General Commodity"
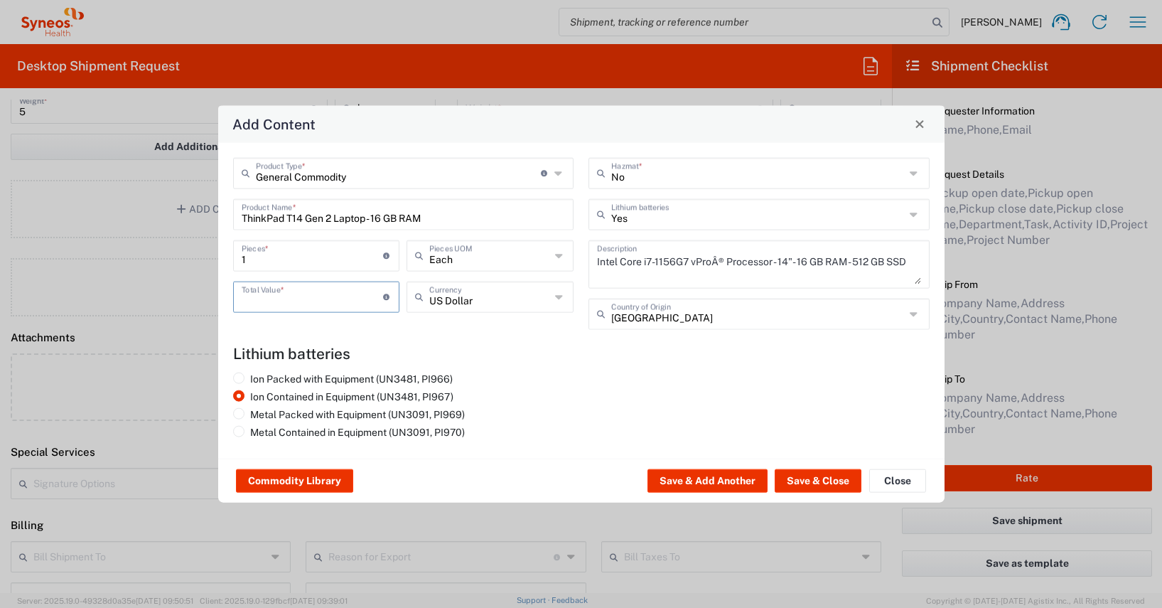
click at [260, 298] on input "number" at bounding box center [313, 295] width 142 height 25
type input "600"
click at [436, 307] on input "text" at bounding box center [489, 295] width 121 height 25
click at [443, 326] on span "Euro" at bounding box center [490, 327] width 164 height 22
type input "Euro"
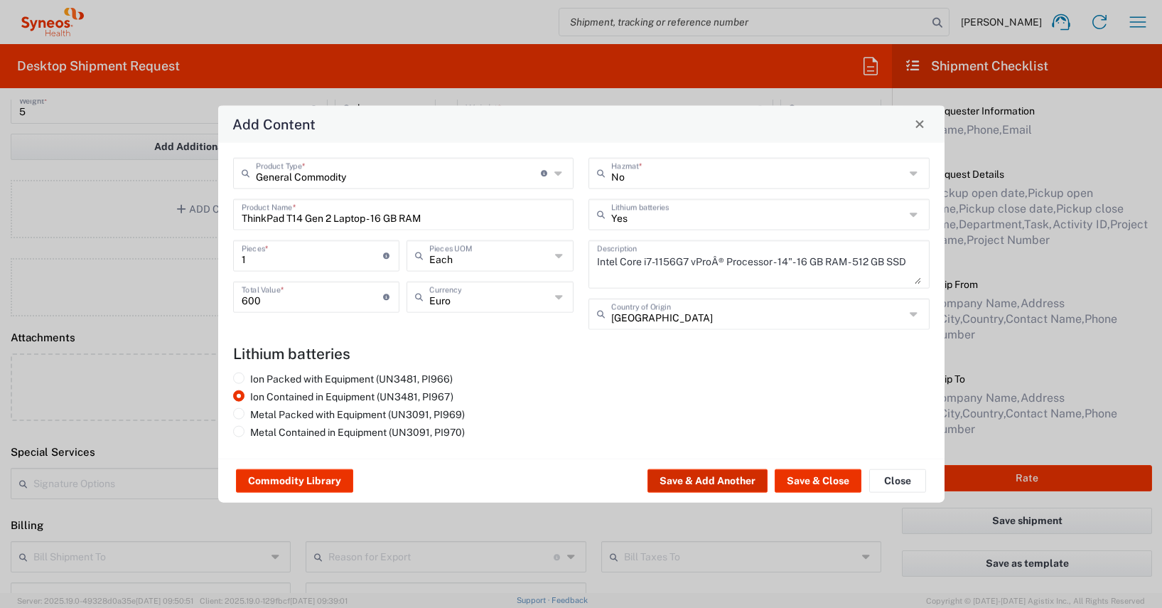
click at [693, 479] on button "Save & Add Another" at bounding box center [707, 480] width 120 height 23
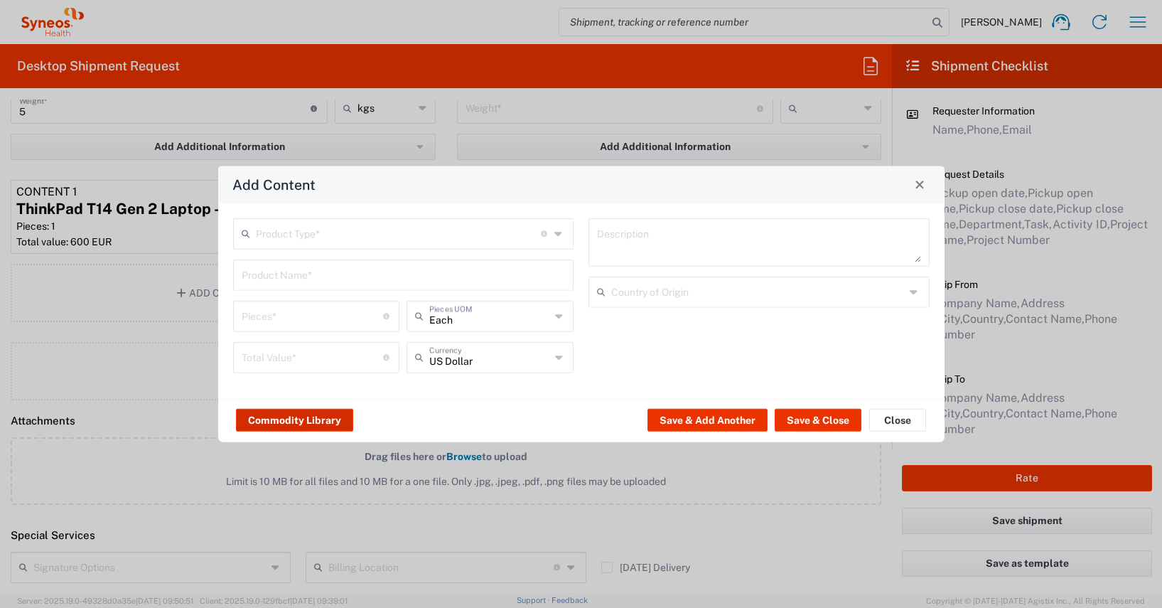
click at [276, 424] on button "Commodity Library" at bounding box center [294, 420] width 117 height 23
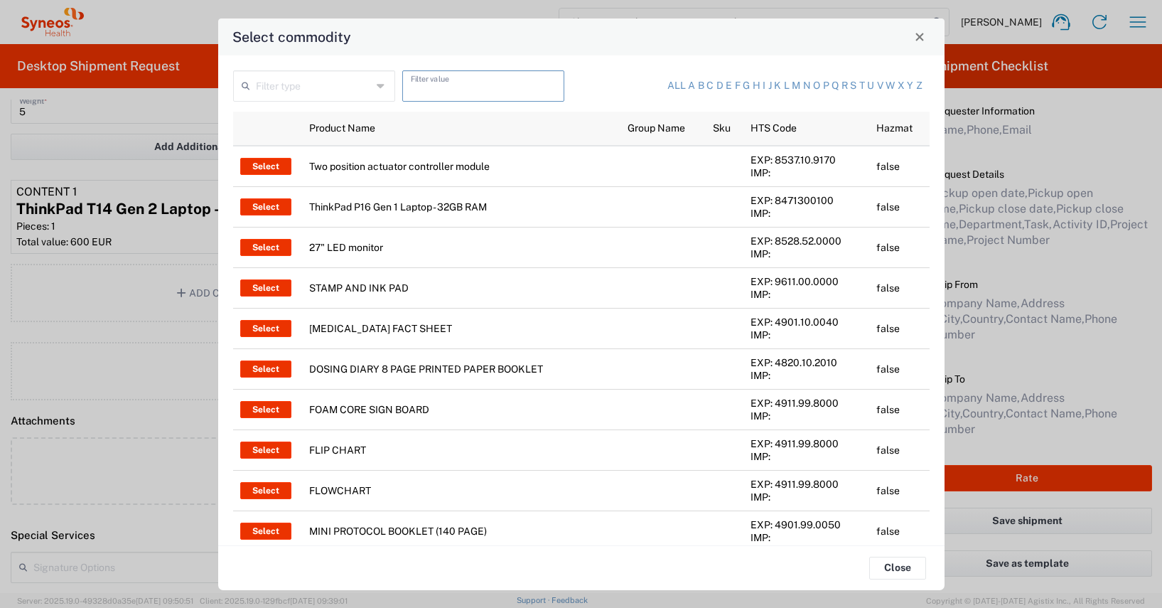
click at [420, 85] on input "text" at bounding box center [483, 84] width 145 height 25
type input "keyboard"
click at [296, 90] on input "text" at bounding box center [314, 84] width 116 height 25
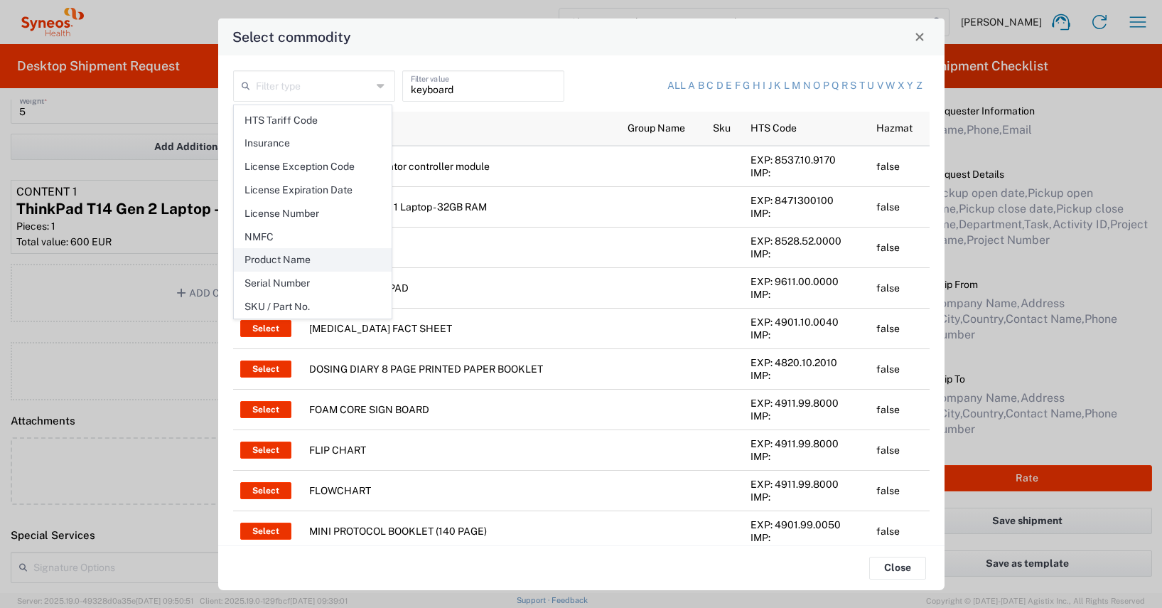
click at [284, 257] on span "Product Name" at bounding box center [313, 260] width 156 height 22
type input "Product Name"
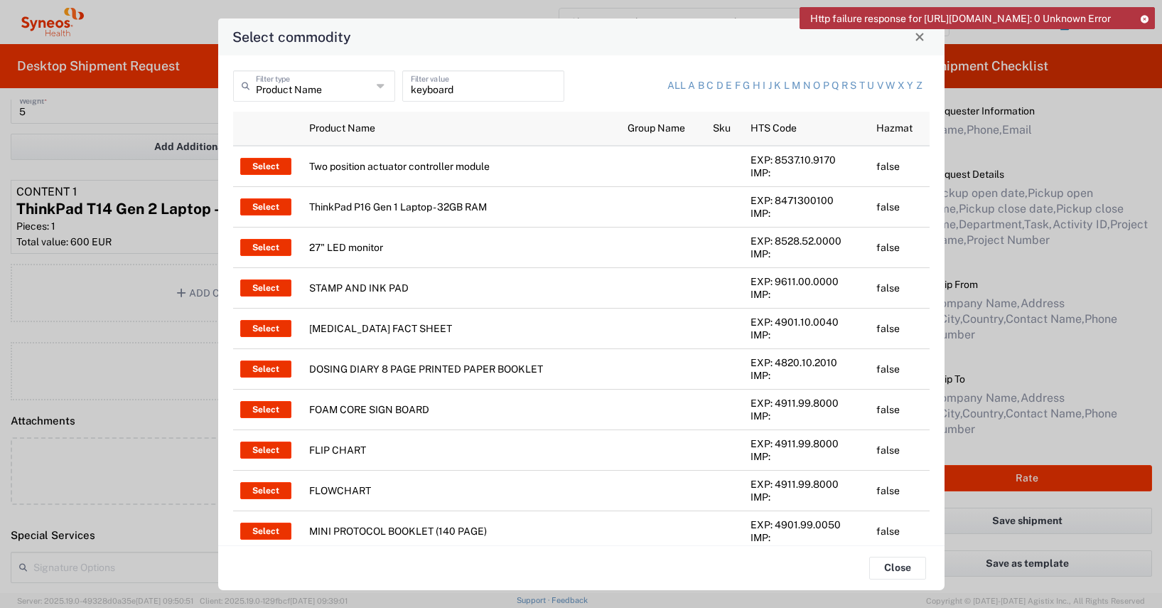
click at [1148, 18] on icon at bounding box center [1144, 19] width 10 height 8
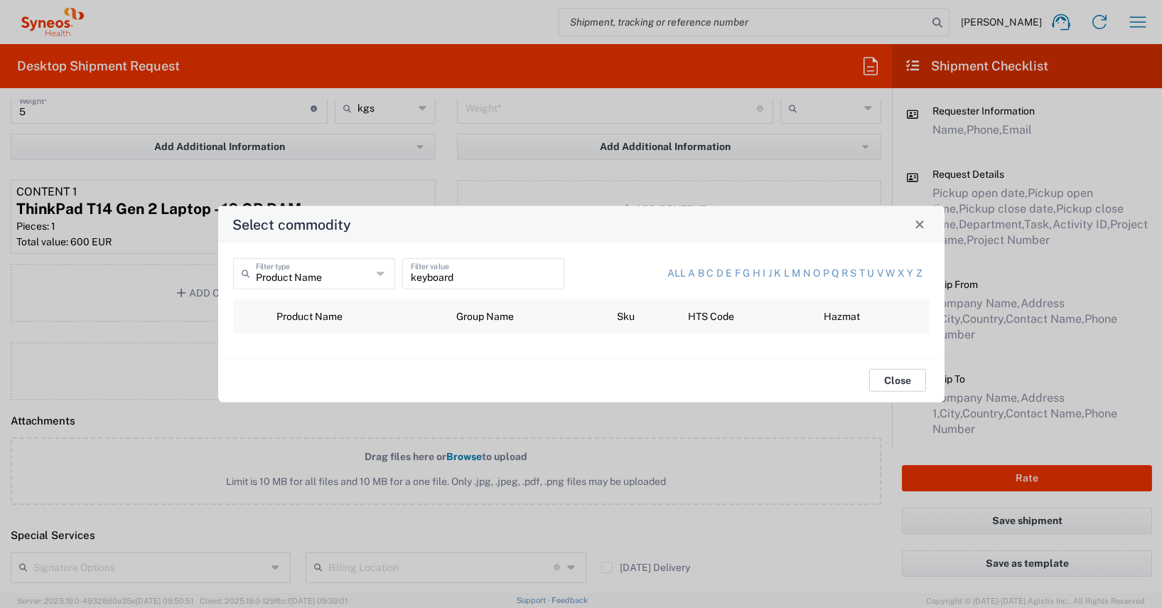
click at [902, 383] on button "Close" at bounding box center [897, 380] width 57 height 23
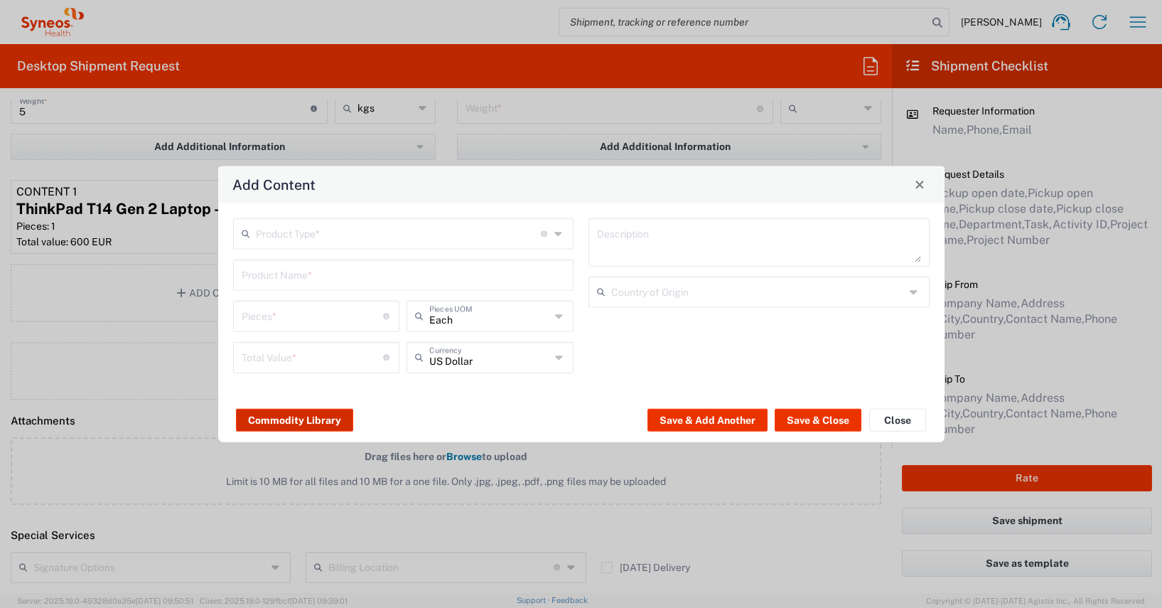
click at [300, 421] on button "Commodity Library" at bounding box center [294, 420] width 117 height 23
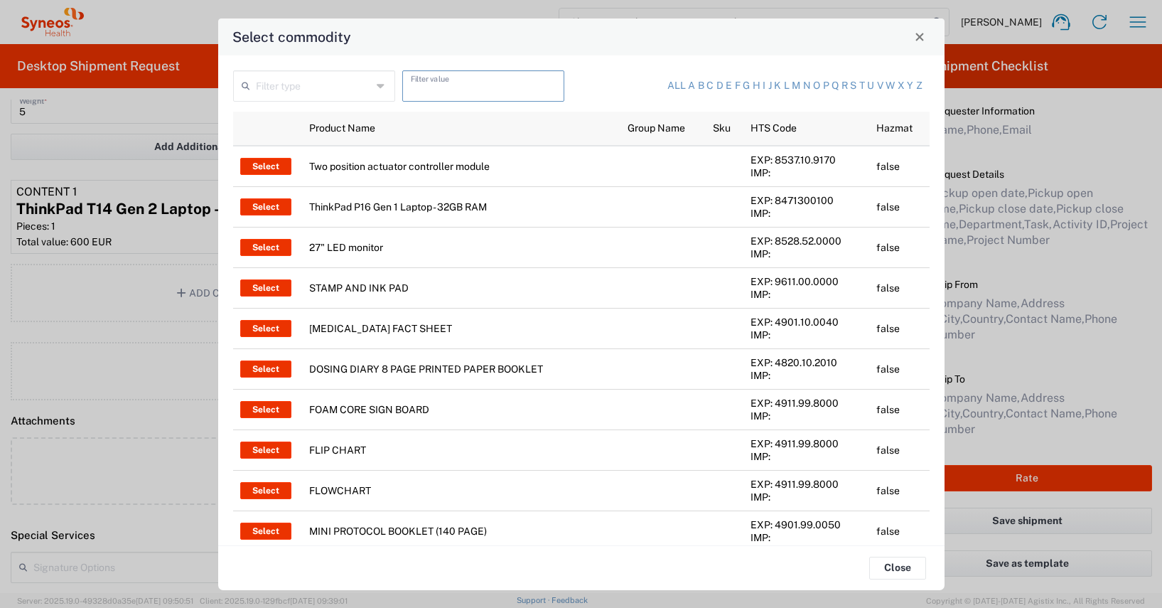
click at [412, 84] on input "text" at bounding box center [483, 84] width 145 height 25
type input "headset"
click at [299, 93] on input "text" at bounding box center [314, 84] width 116 height 25
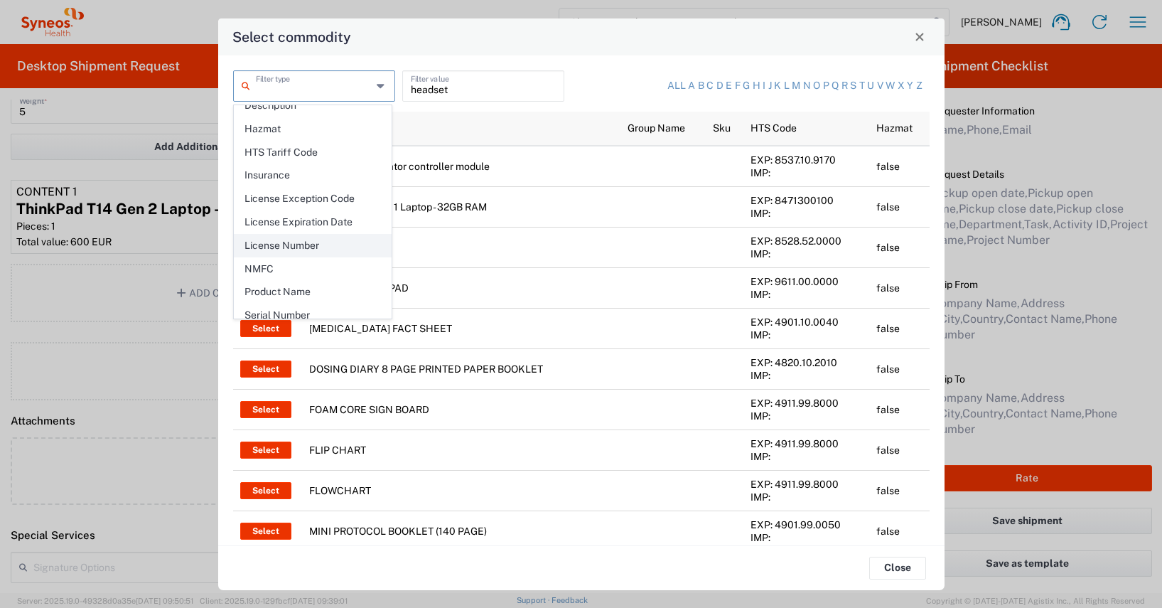
scroll to position [187, 0]
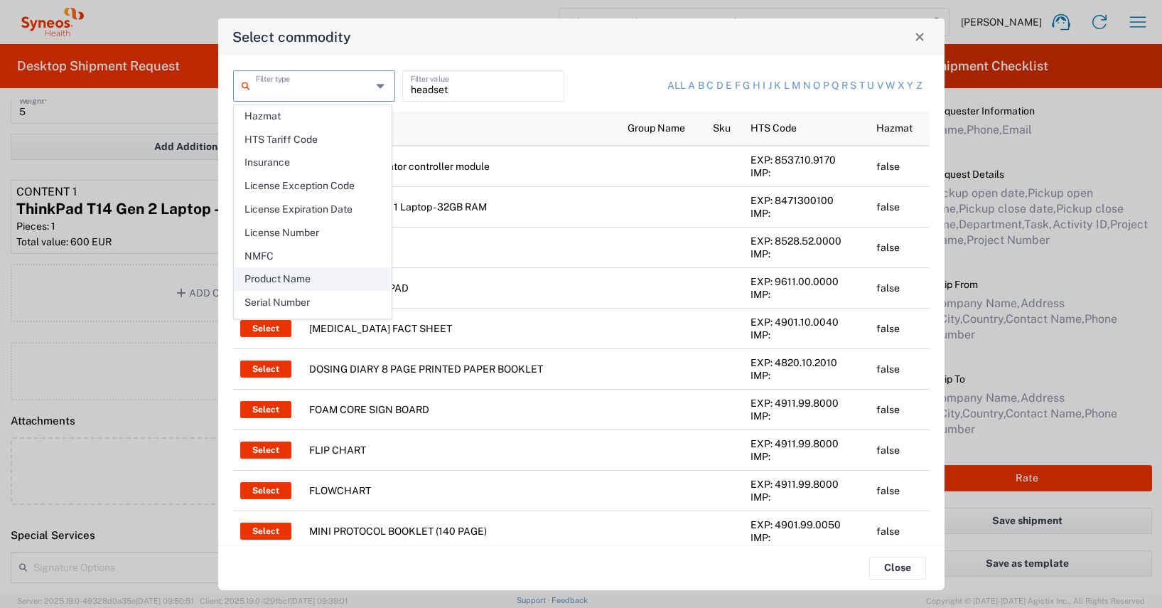
click at [294, 281] on span "Product Name" at bounding box center [313, 279] width 156 height 22
type input "Product Name"
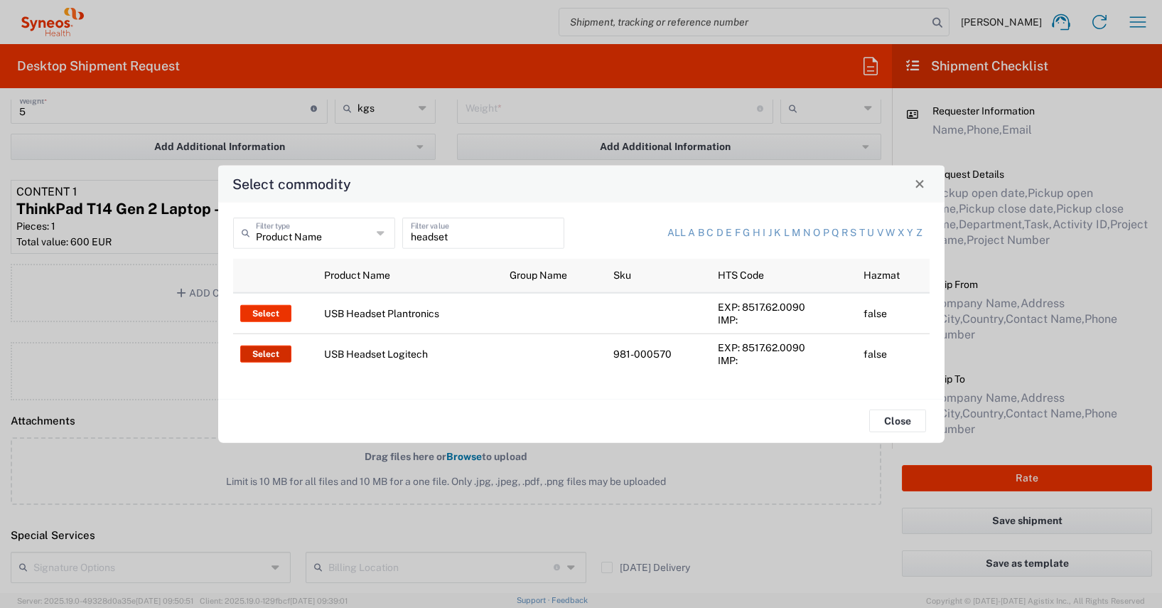
click at [271, 354] on button "Select" at bounding box center [265, 353] width 51 height 17
type input "USB Headset Logitech"
type textarea "Logitech H570e Wired Headset, Mono Headphones with Noise-Cancelling Microphone,…"
type input "[GEOGRAPHIC_DATA]"
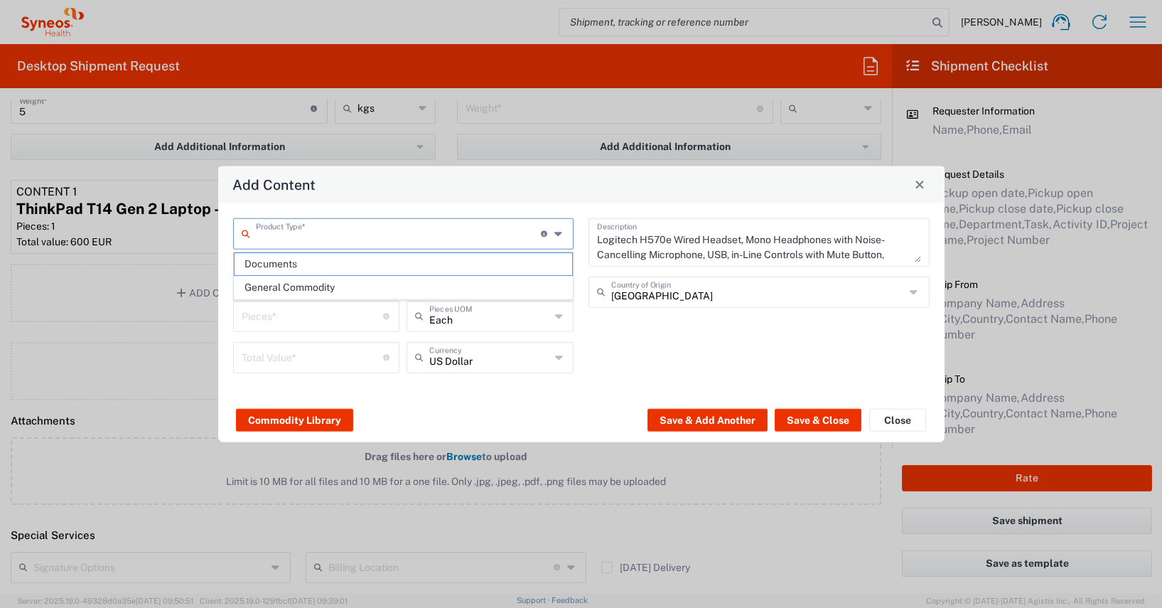
click at [289, 236] on input "text" at bounding box center [399, 232] width 286 height 25
click at [281, 288] on span "General Commodity" at bounding box center [404, 287] width 338 height 22
type input "General Commodity"
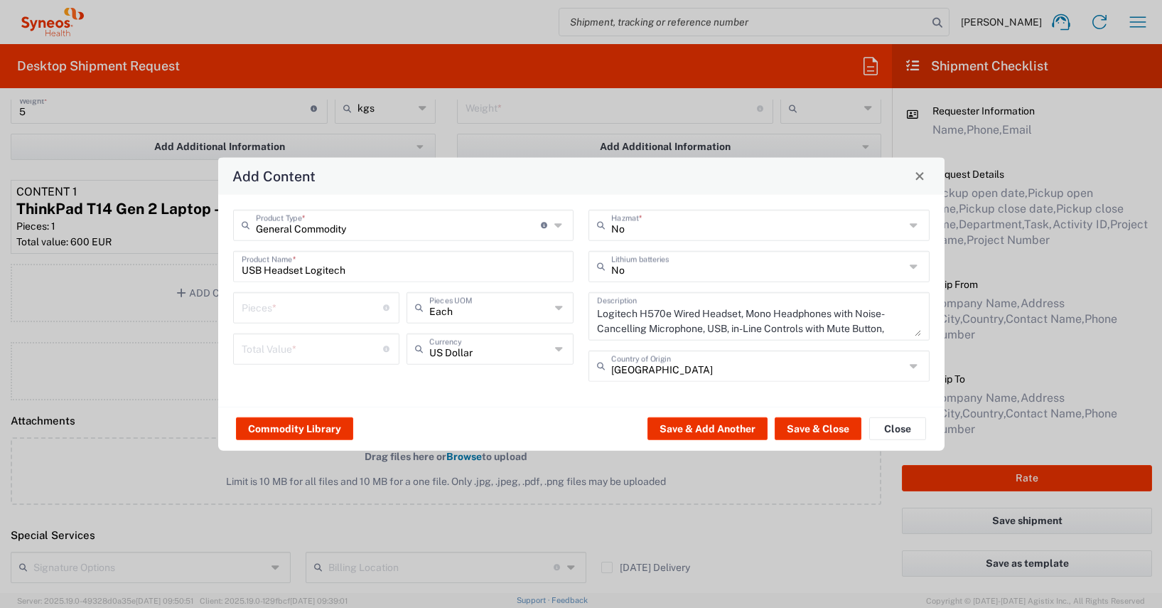
click at [249, 311] on input "number" at bounding box center [313, 306] width 142 height 25
type input "1"
click at [257, 353] on input "number" at bounding box center [313, 347] width 142 height 25
type input "45"
click at [443, 352] on input "text" at bounding box center [489, 347] width 121 height 25
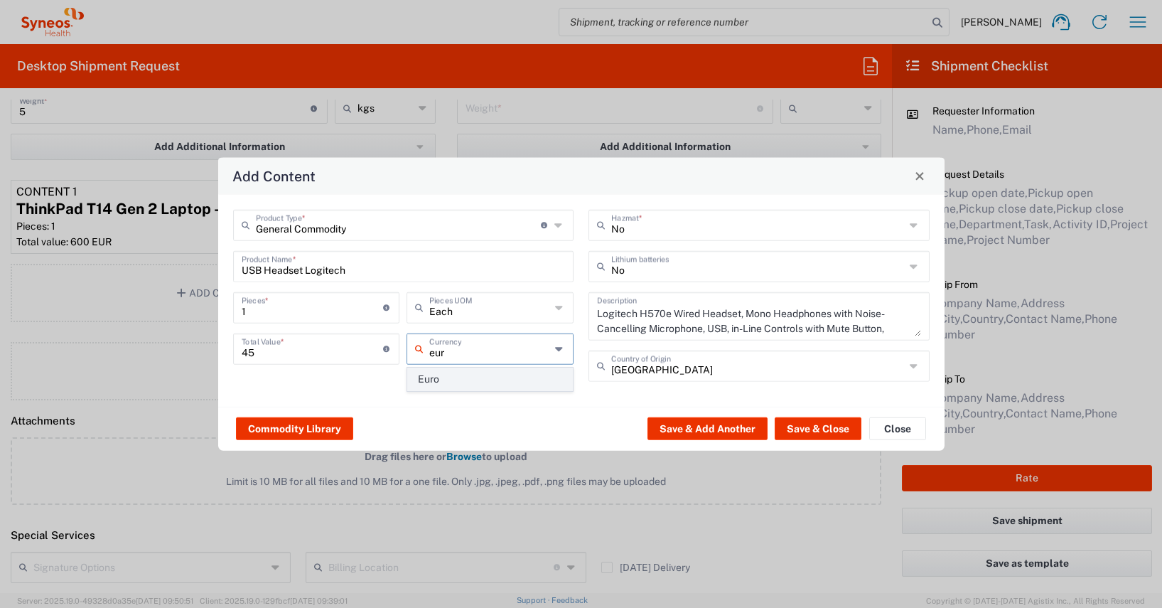
click at [423, 377] on span "Euro" at bounding box center [490, 379] width 164 height 22
type input "Euro"
click at [709, 426] on button "Save & Add Another" at bounding box center [707, 428] width 120 height 23
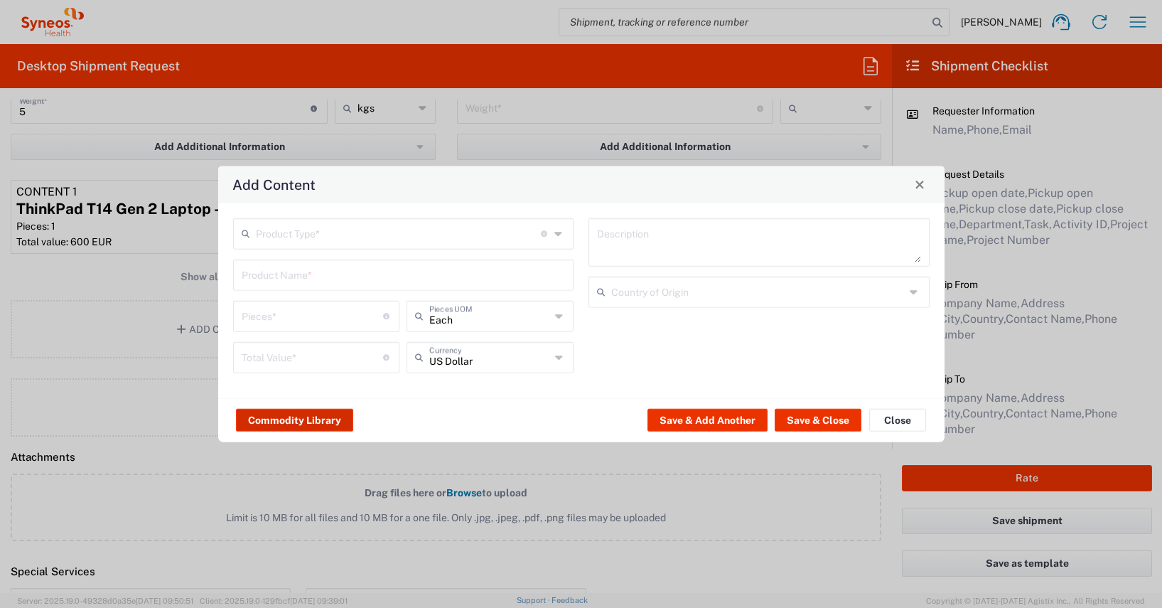
click at [312, 420] on button "Commodity Library" at bounding box center [294, 420] width 117 height 23
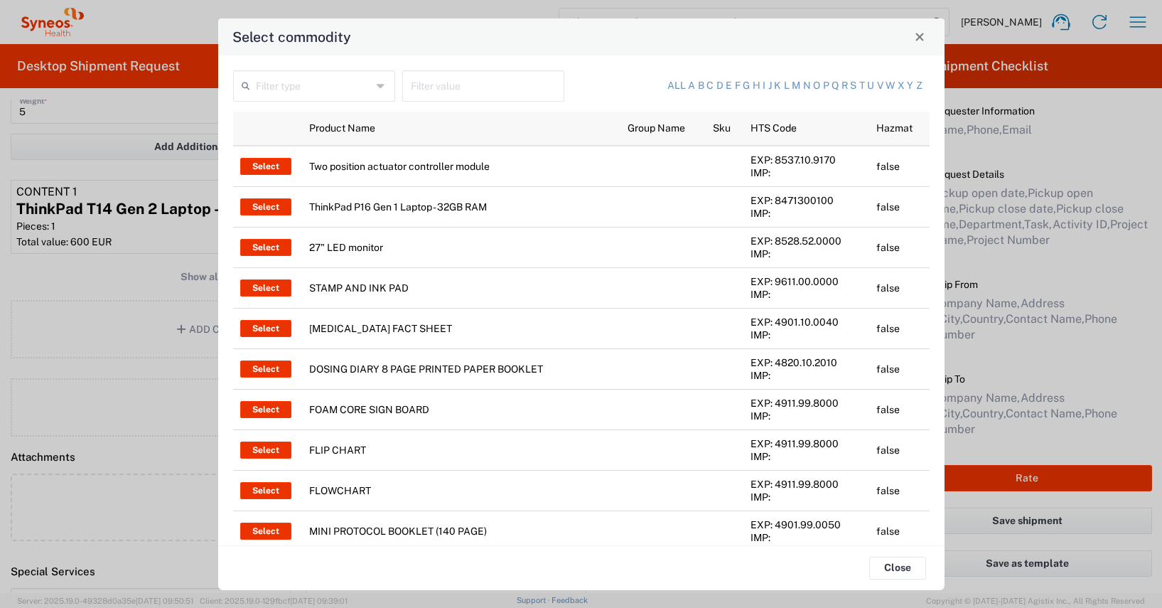
click at [411, 87] on input "text" at bounding box center [483, 84] width 145 height 25
type input "bag"
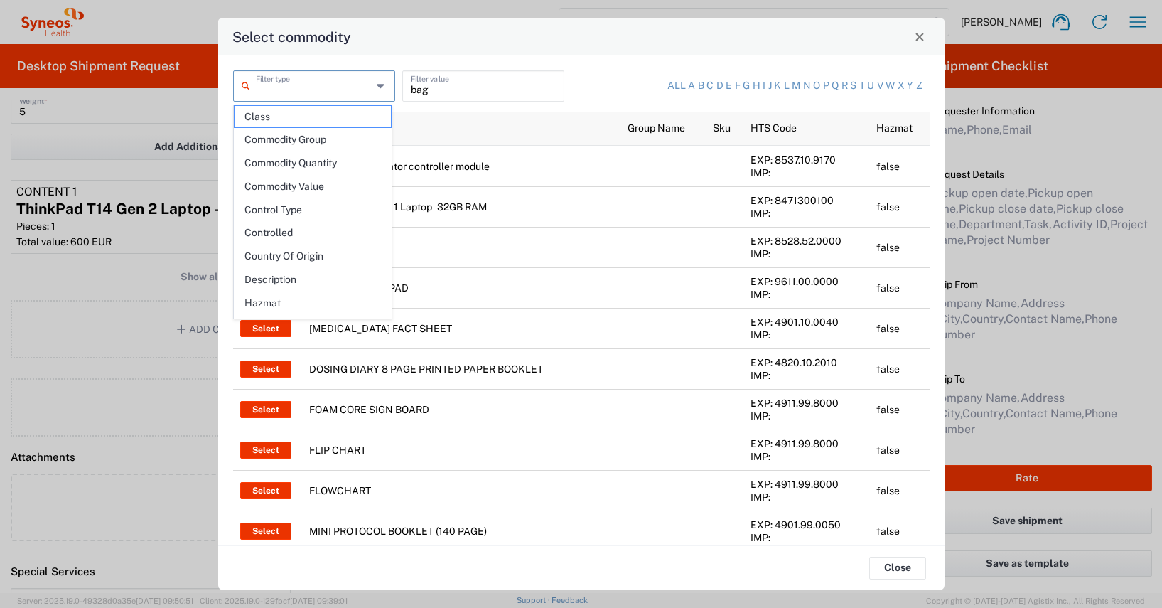
click at [297, 86] on input "text" at bounding box center [314, 84] width 116 height 25
click at [294, 260] on span "Product Name" at bounding box center [313, 260] width 156 height 22
type input "Product Name"
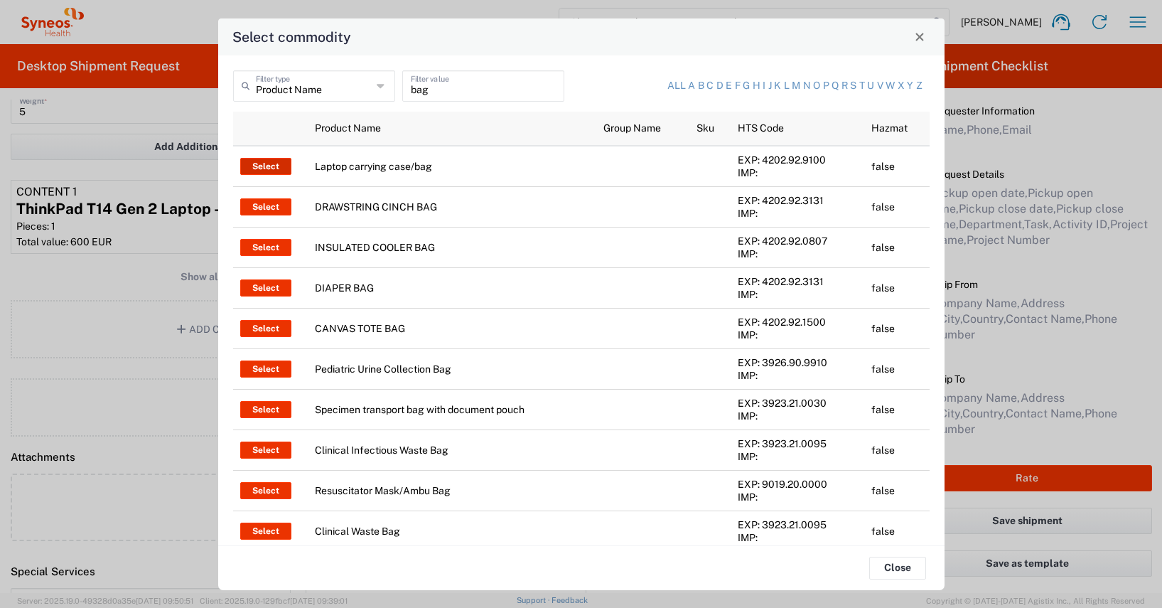
click at [271, 166] on button "Select" at bounding box center [265, 166] width 51 height 17
type input "Laptop carrying case/bag"
type input "1"
type textarea "Polyester"
type input "[GEOGRAPHIC_DATA]"
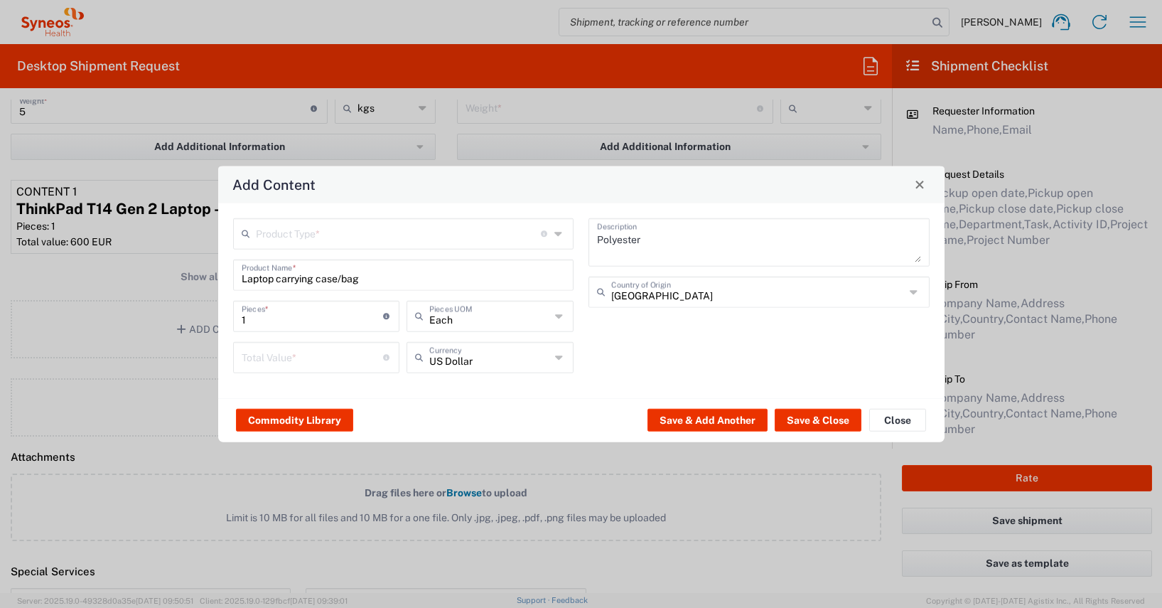
click at [272, 239] on input "text" at bounding box center [399, 232] width 286 height 25
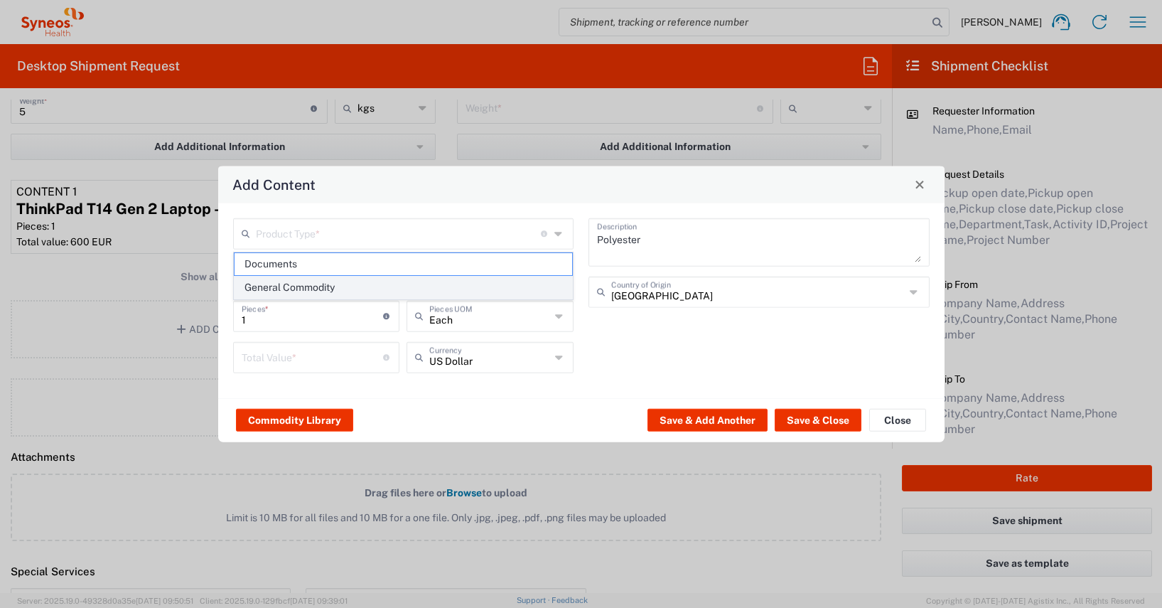
click at [278, 286] on span "General Commodity" at bounding box center [404, 287] width 338 height 22
type input "General Commodity"
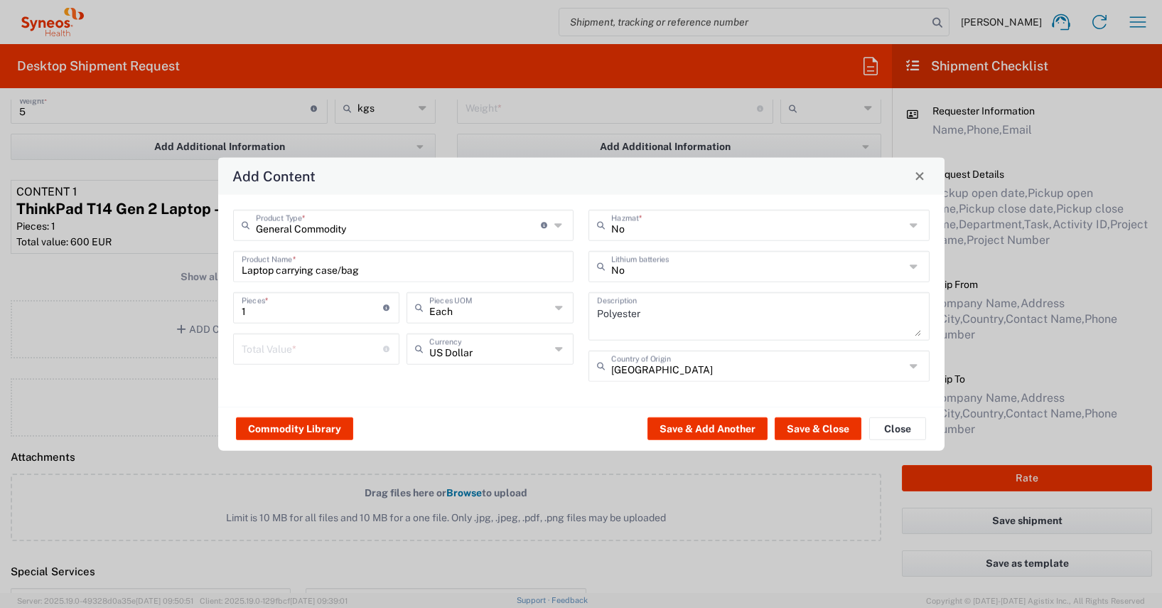
click at [252, 353] on input "number" at bounding box center [313, 347] width 142 height 25
type input "70"
click at [434, 352] on input "text" at bounding box center [489, 347] width 121 height 25
click at [438, 378] on span "Euro" at bounding box center [490, 379] width 164 height 22
type input "Euro"
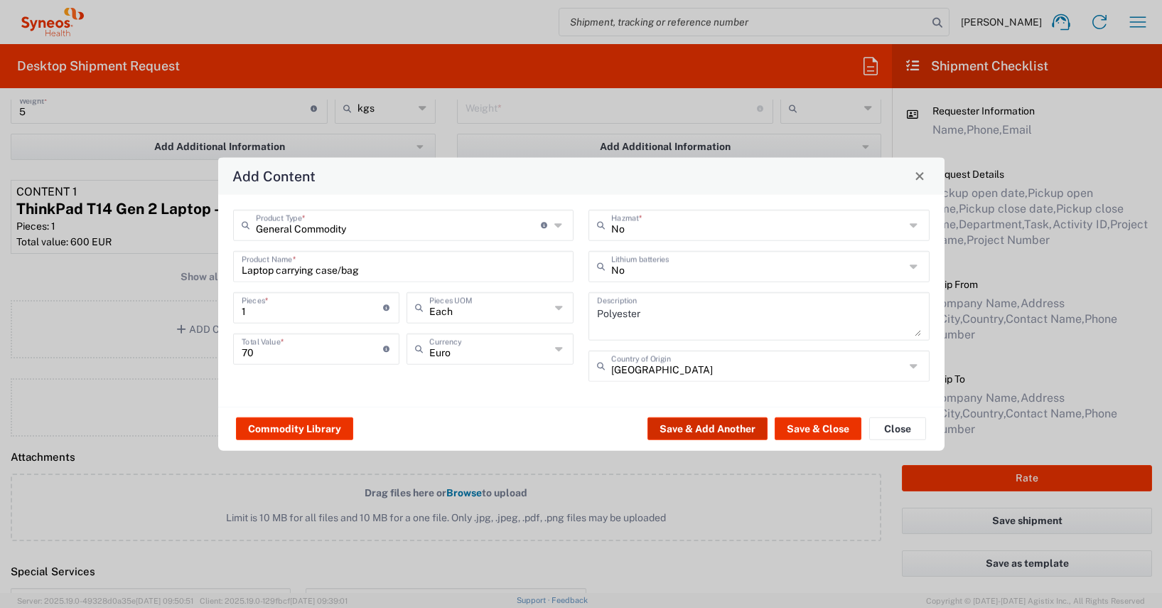
click at [705, 424] on button "Save & Add Another" at bounding box center [707, 428] width 120 height 23
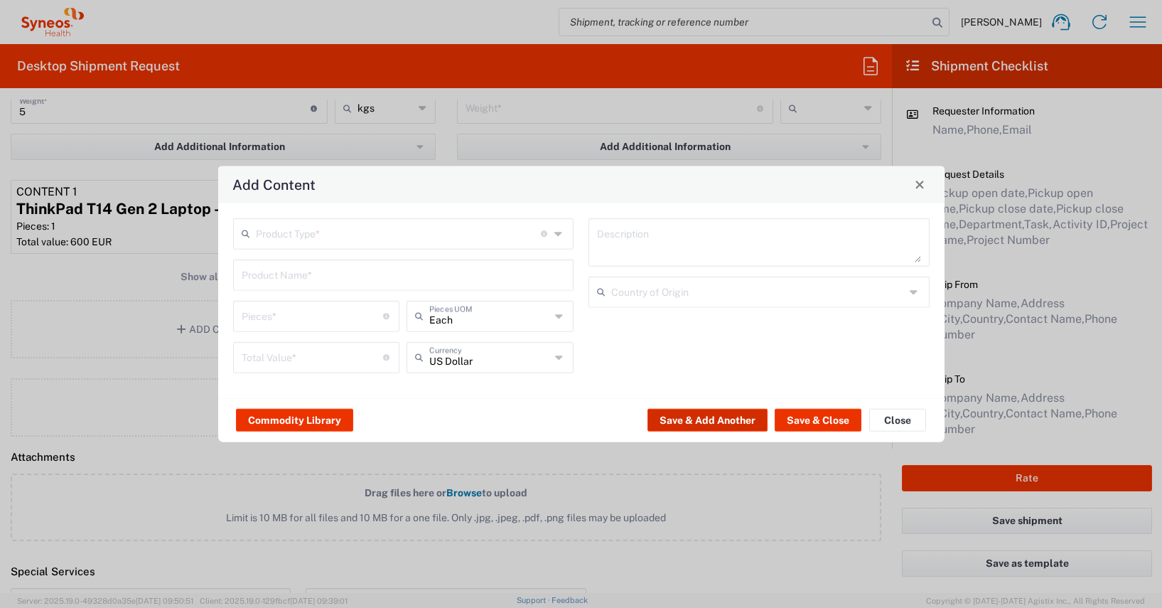
click at [705, 421] on button "Save & Add Another" at bounding box center [707, 420] width 120 height 23
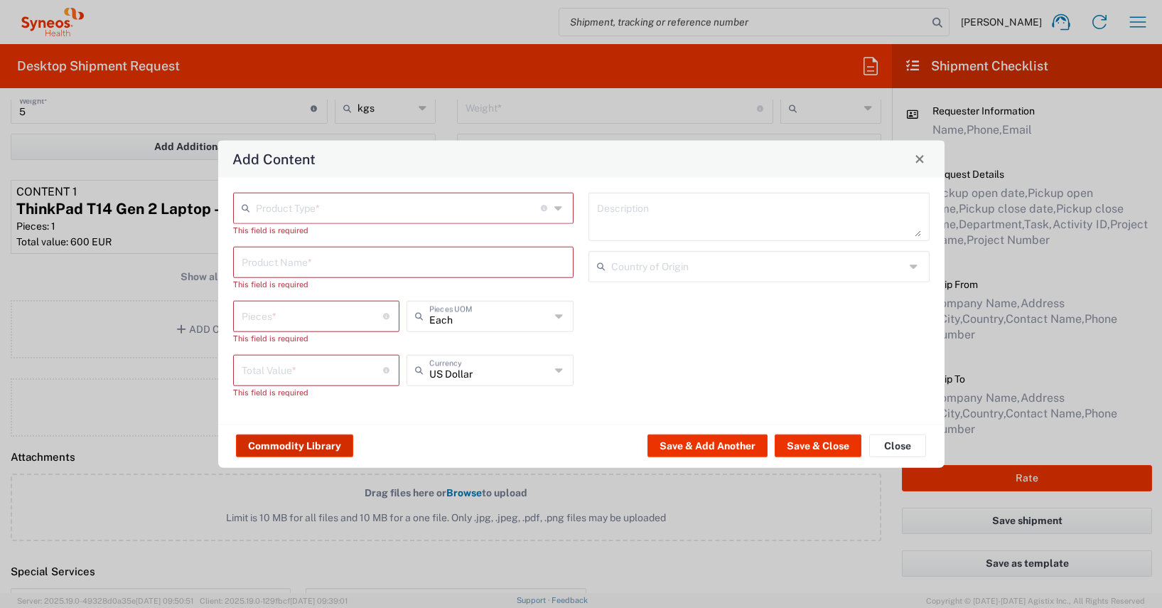
click at [280, 445] on button "Commodity Library" at bounding box center [294, 445] width 117 height 23
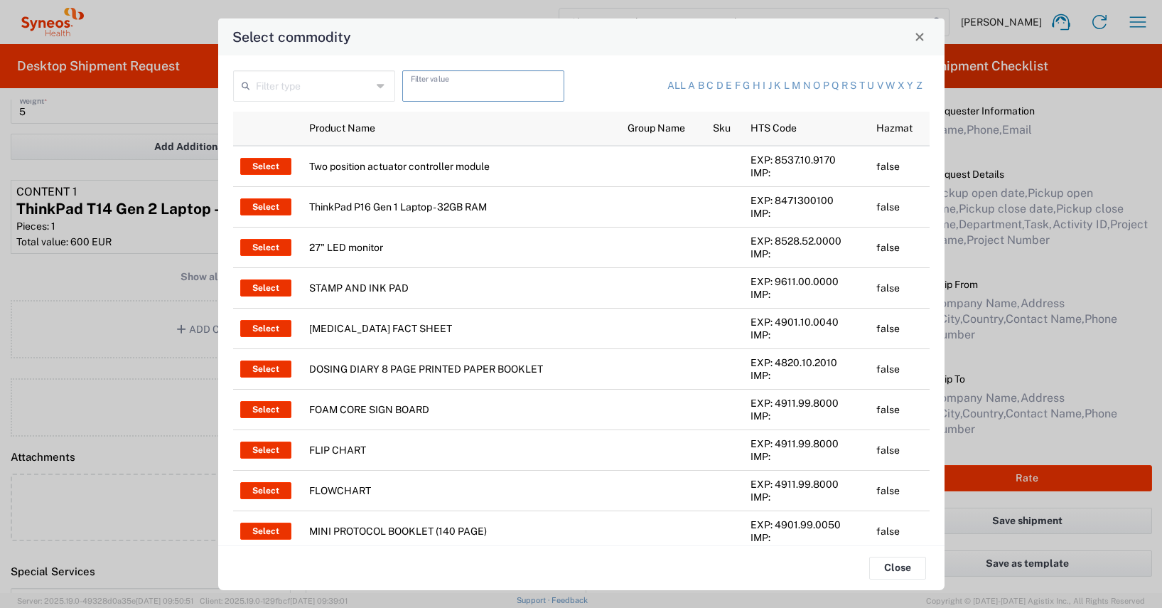
click at [411, 88] on input "text" at bounding box center [483, 84] width 145 height 25
type input "keyboard"
click at [285, 88] on input "text" at bounding box center [314, 84] width 116 height 25
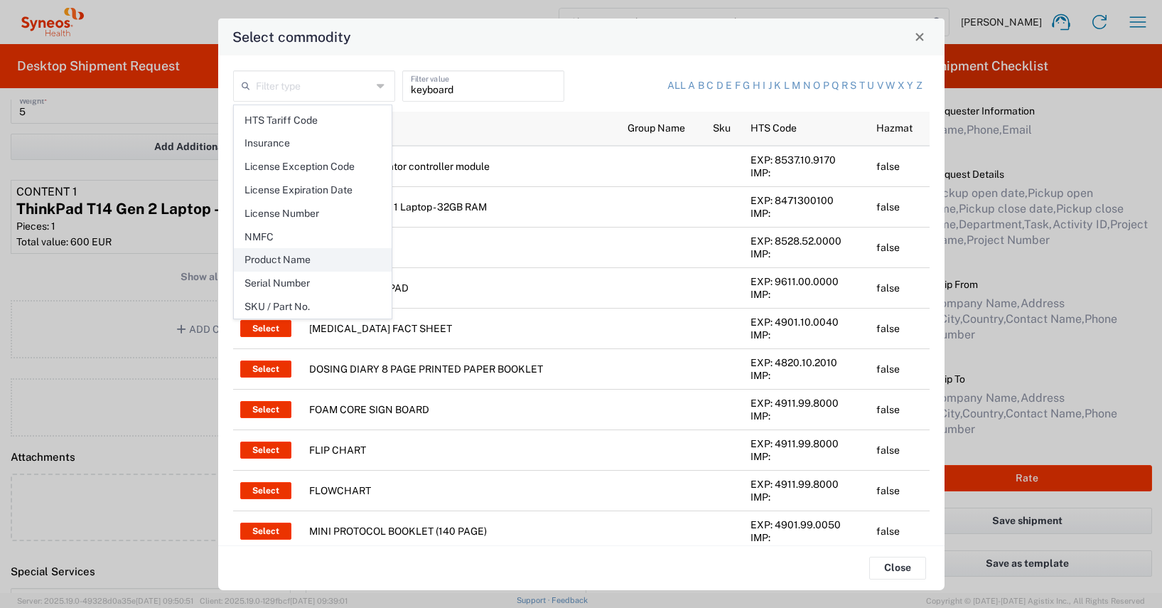
click at [286, 264] on span "Product Name" at bounding box center [313, 260] width 156 height 22
type input "Product Name"
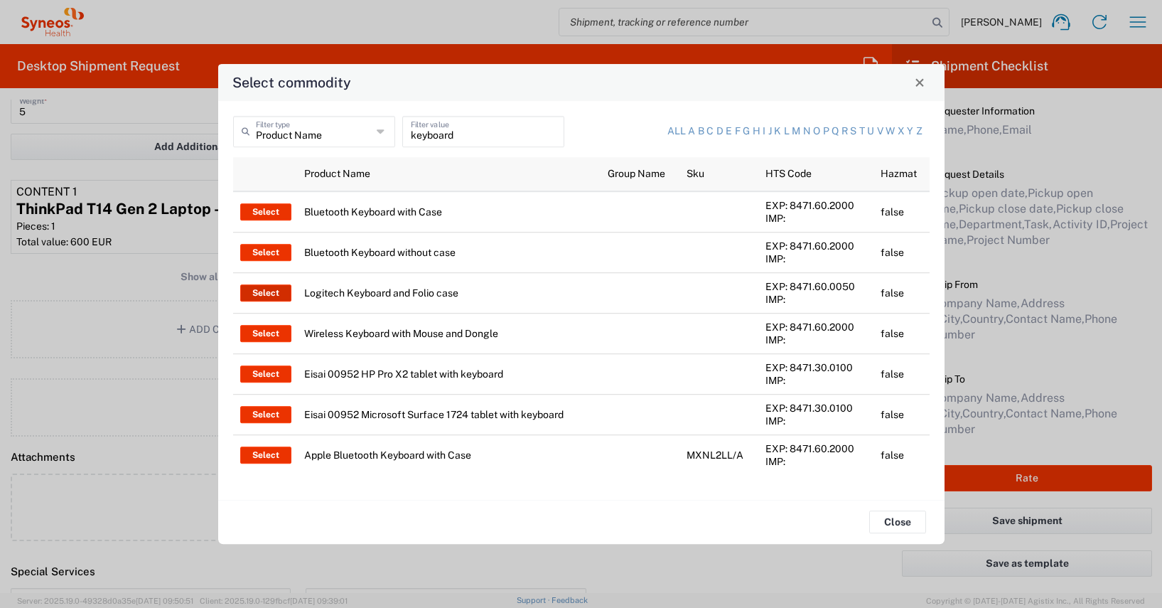
click at [261, 291] on button "Select" at bounding box center [265, 292] width 51 height 17
type input "Logitech Keyboard and Folio case"
type input "1"
type textarea "Logitech Keyboard and Folio case"
type input "[GEOGRAPHIC_DATA]"
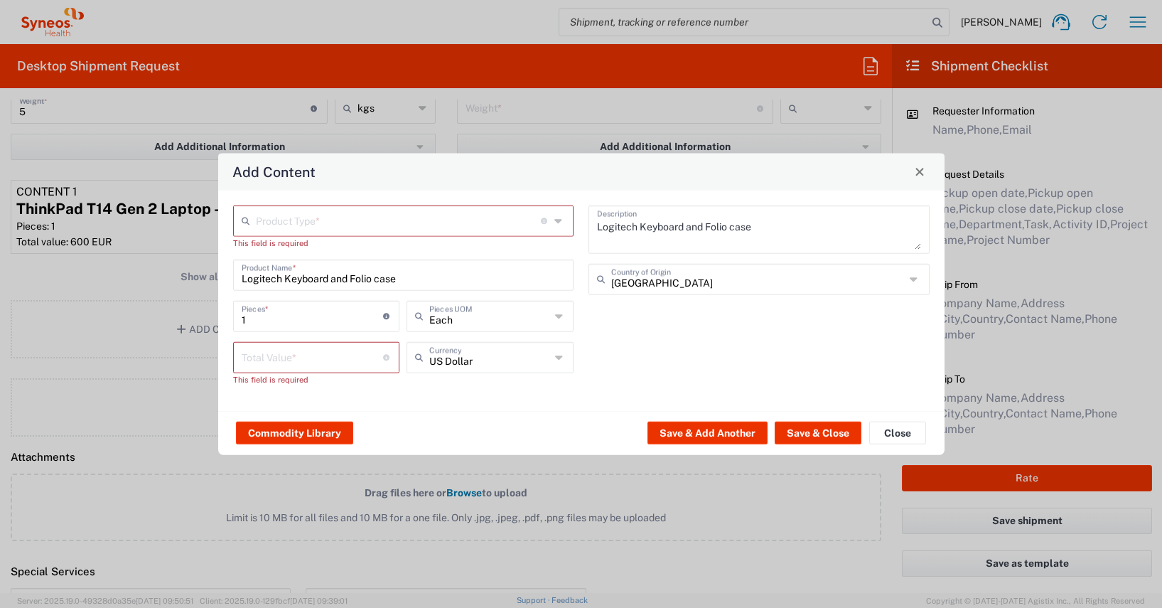
click at [289, 225] on input "text" at bounding box center [399, 219] width 286 height 25
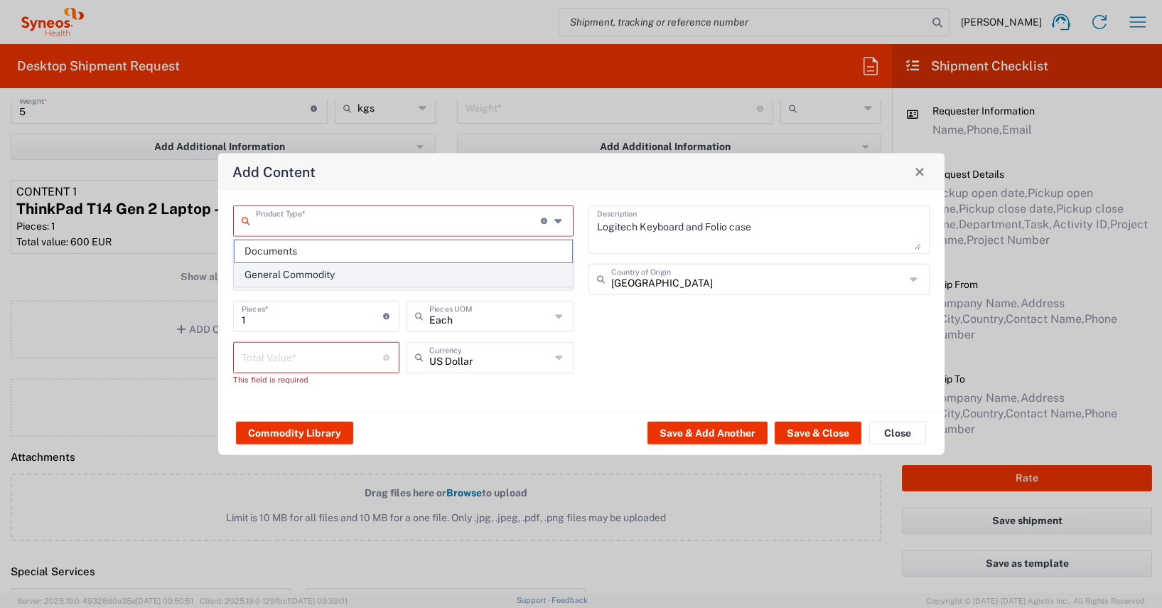
click at [264, 271] on span "General Commodity" at bounding box center [404, 275] width 338 height 22
type input "General Commodity"
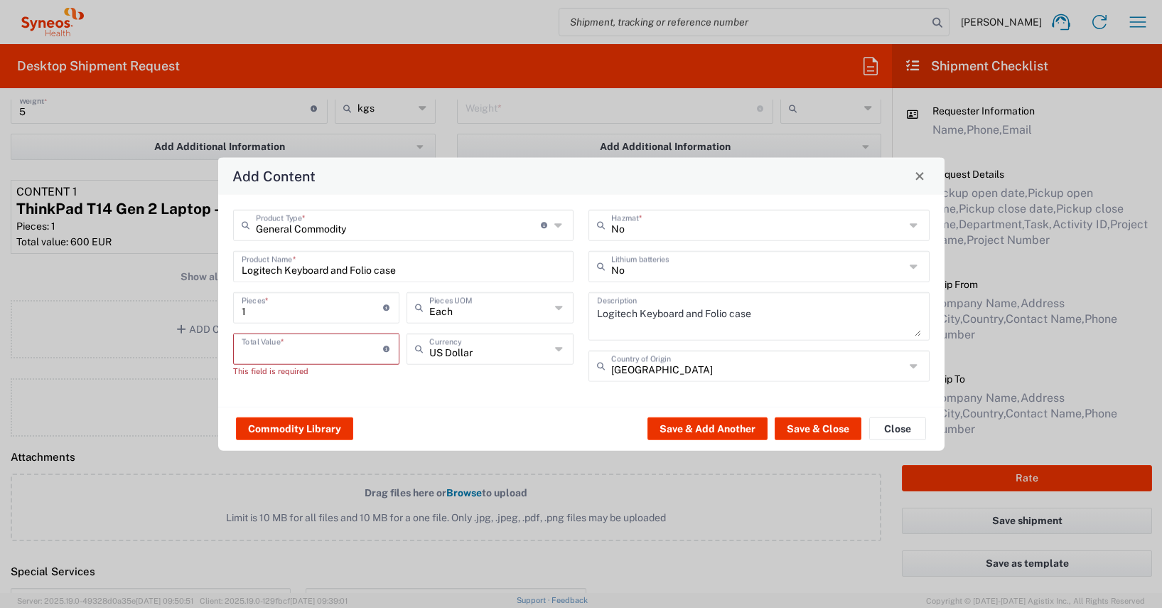
click at [247, 354] on input "number" at bounding box center [313, 347] width 142 height 25
type input "20"
click at [439, 355] on input "text" at bounding box center [489, 347] width 121 height 25
click at [443, 382] on span "Euro" at bounding box center [490, 379] width 164 height 22
type input "Euro"
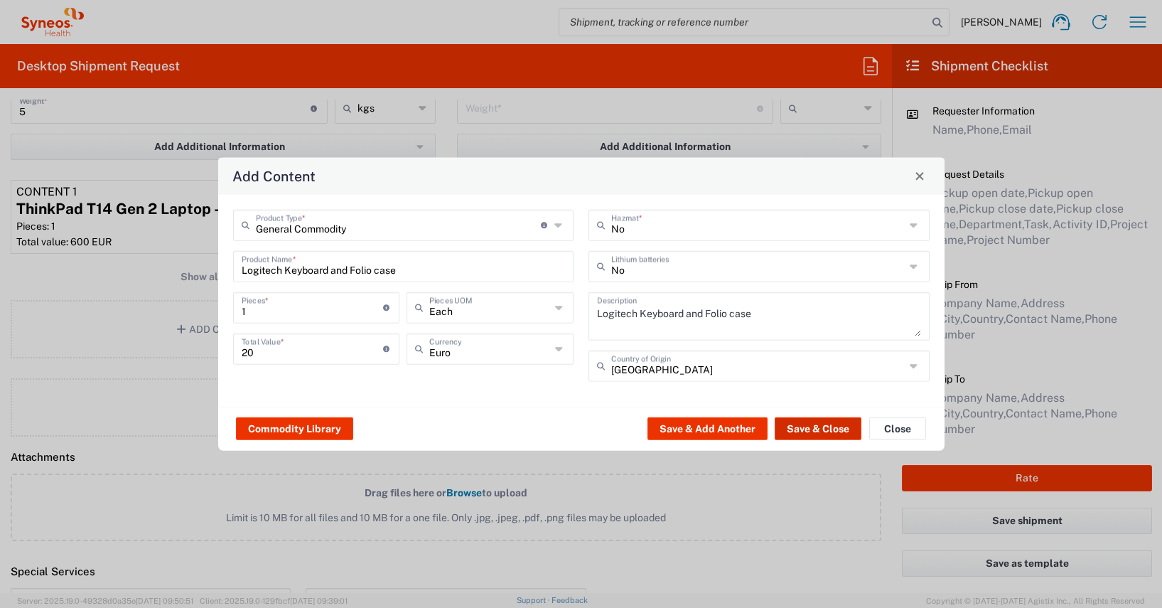
click at [822, 432] on button "Save & Close" at bounding box center [818, 428] width 87 height 23
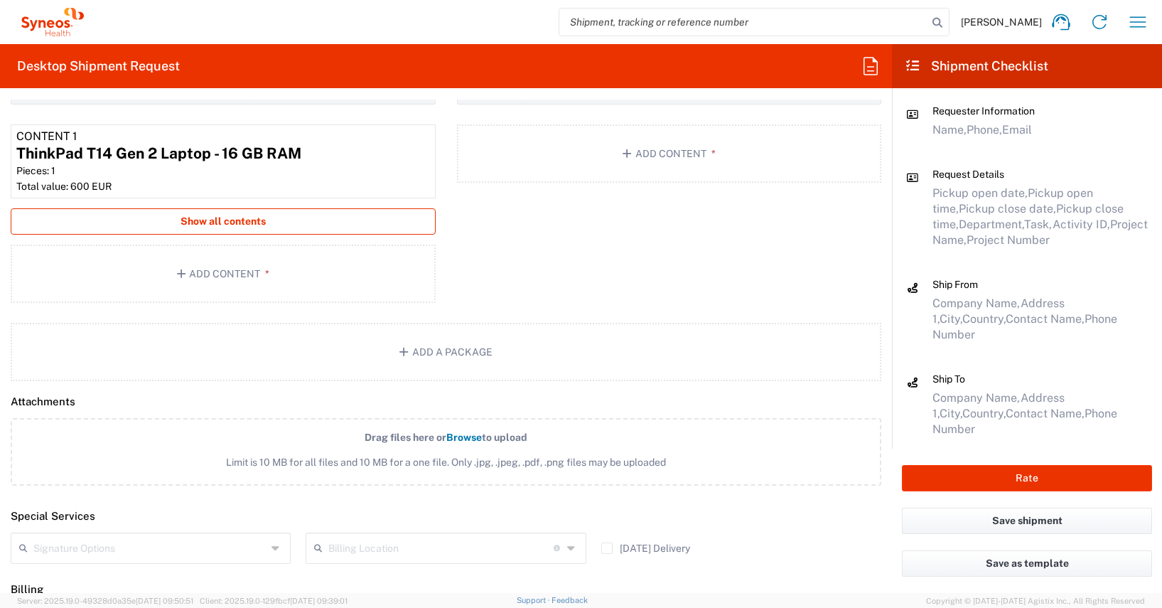
scroll to position [1563, 0]
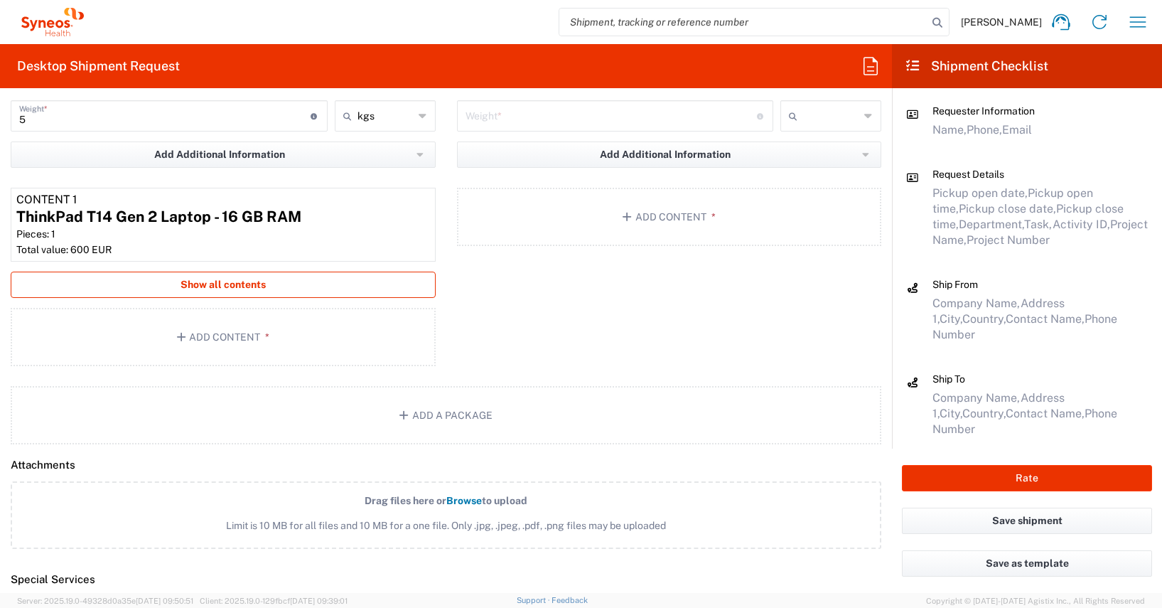
click at [190, 286] on span "Show all contents" at bounding box center [223, 285] width 85 height 14
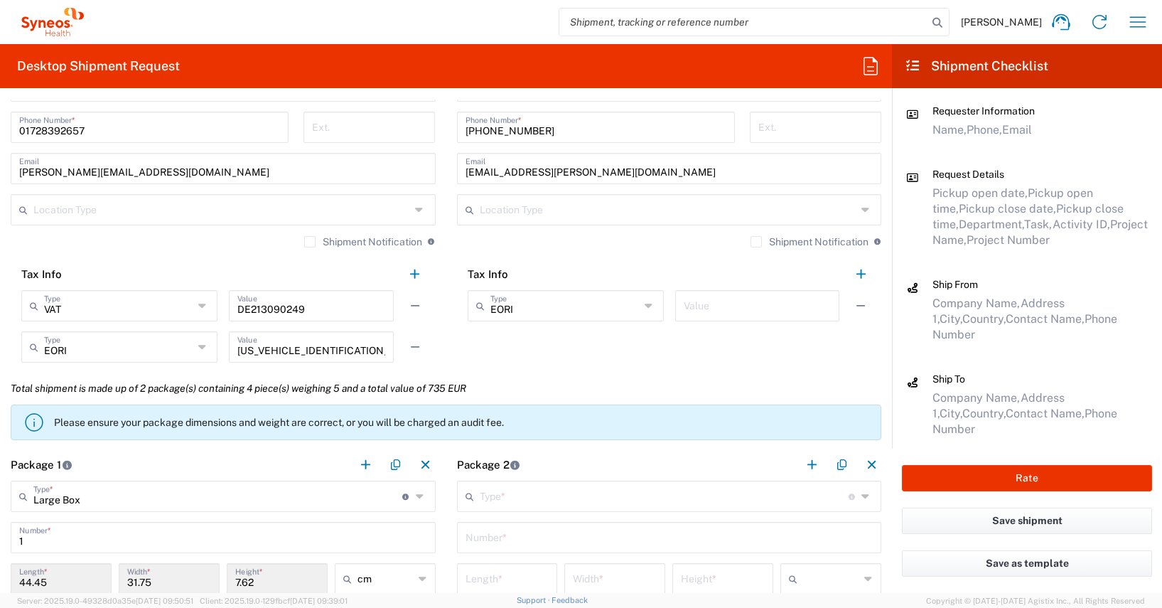
scroll to position [1269, 0]
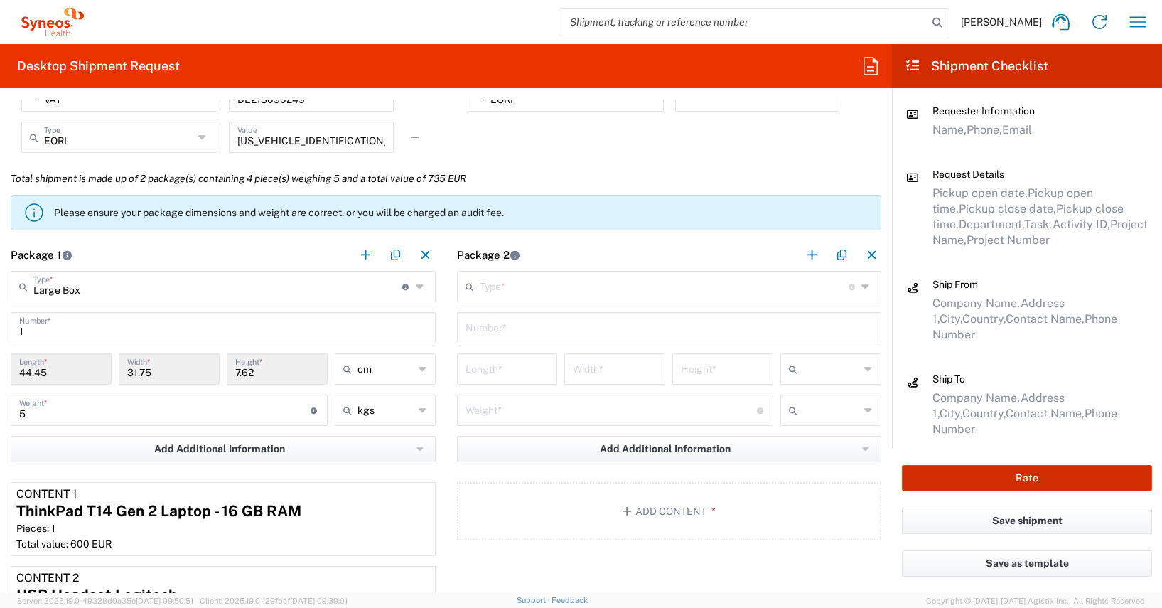
click at [979, 478] on button "Rate" at bounding box center [1027, 478] width 250 height 26
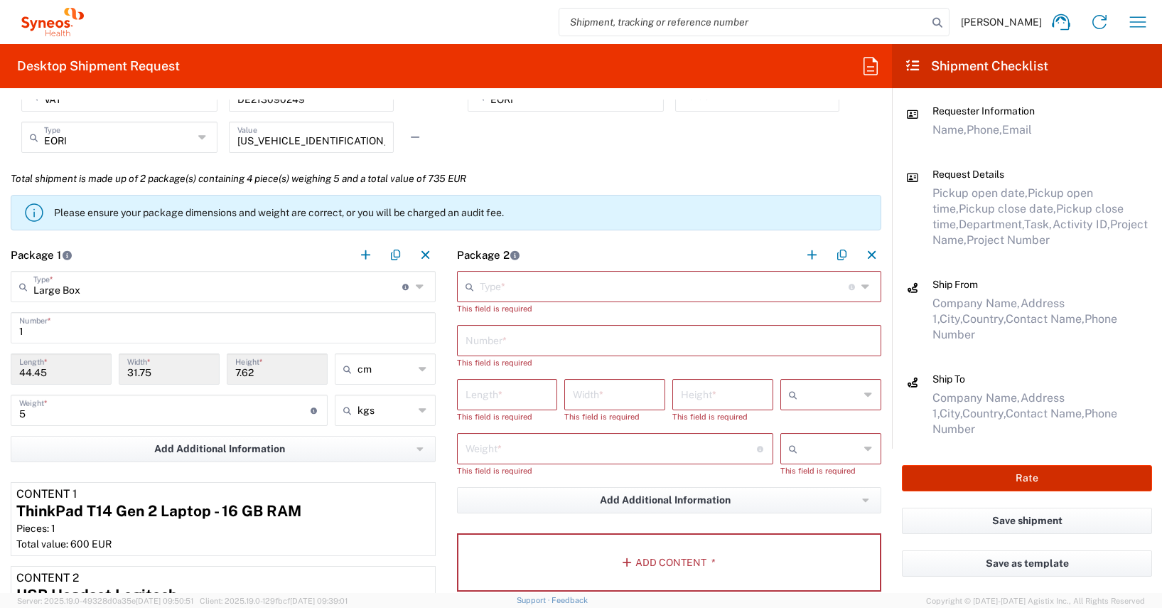
type input "4510 DEPARTMENTAL EXPENSE"
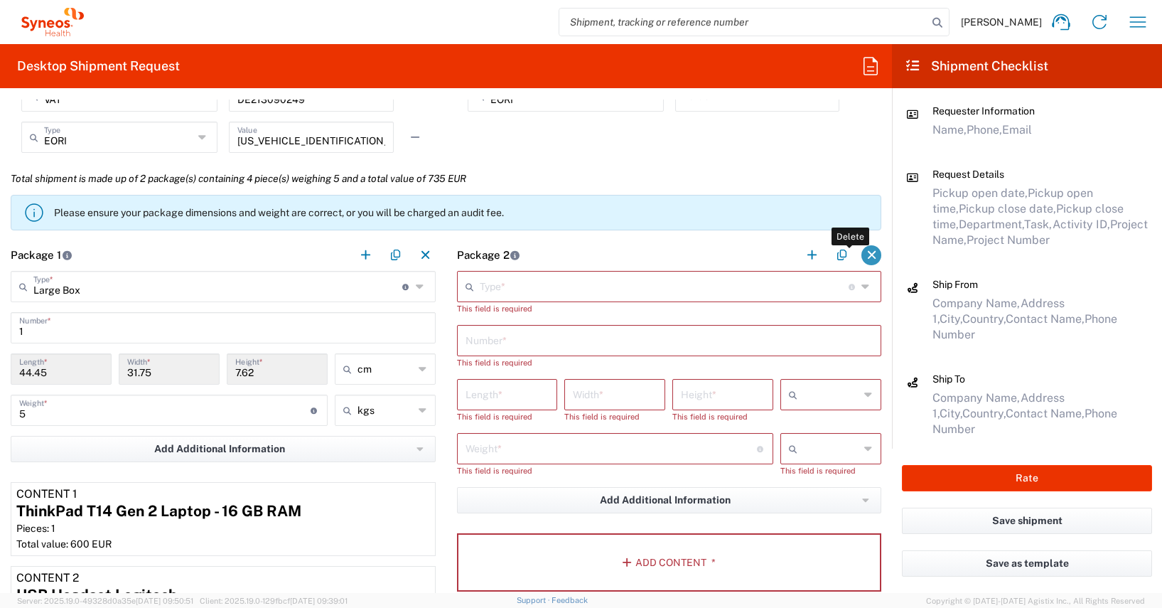
click at [863, 253] on button "button" at bounding box center [871, 255] width 20 height 20
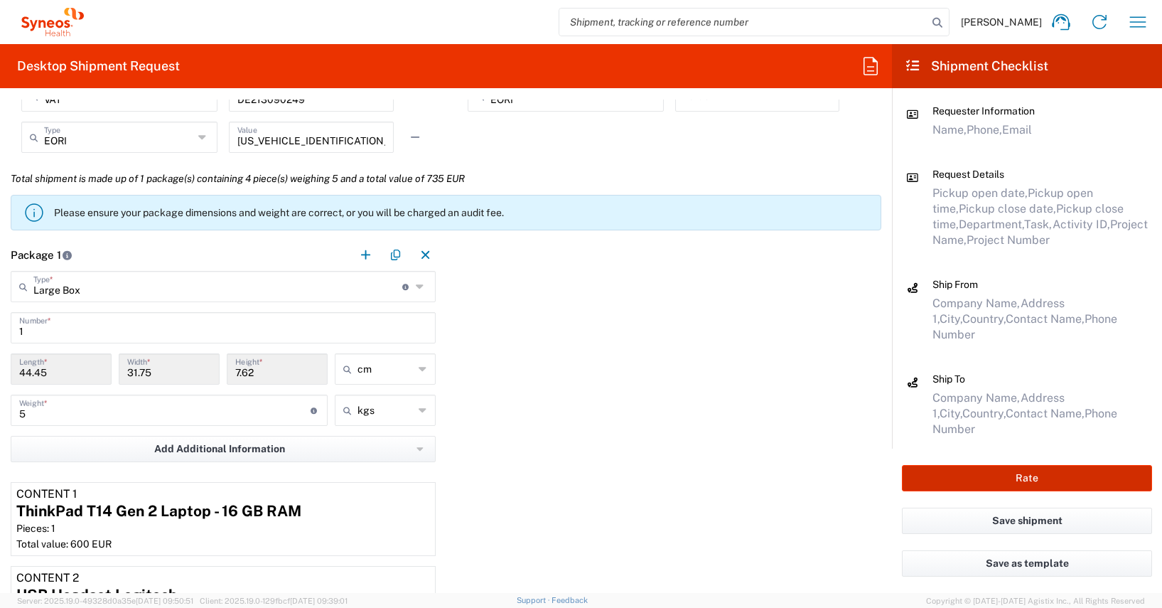
click at [952, 475] on button "Rate" at bounding box center [1027, 478] width 250 height 26
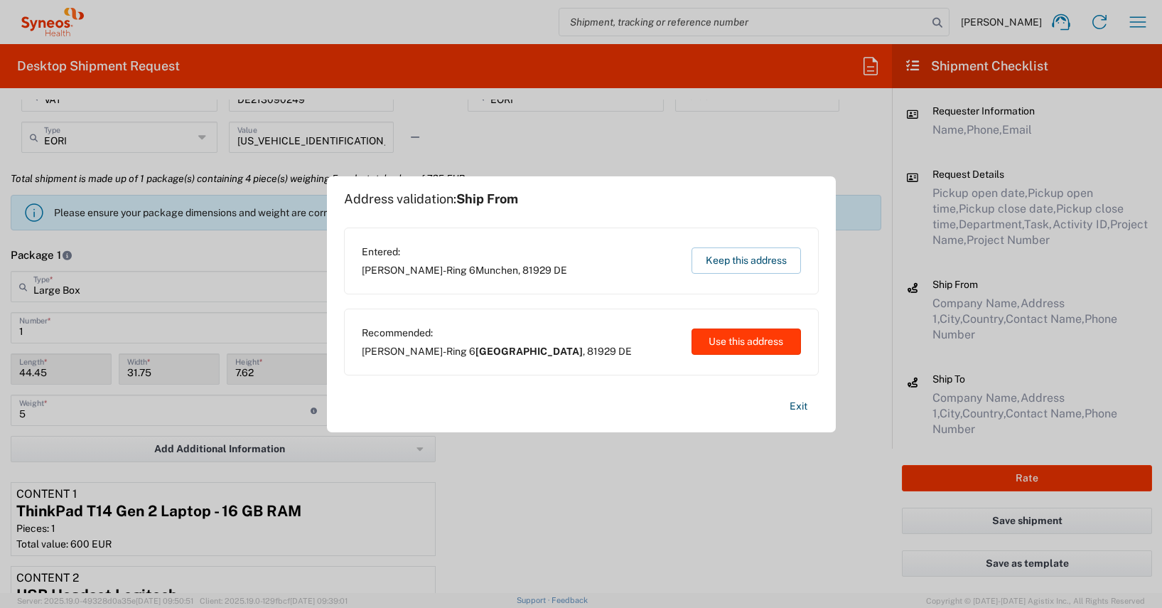
click at [723, 338] on button "Use this address" at bounding box center [745, 341] width 109 height 26
type input "[GEOGRAPHIC_DATA]"
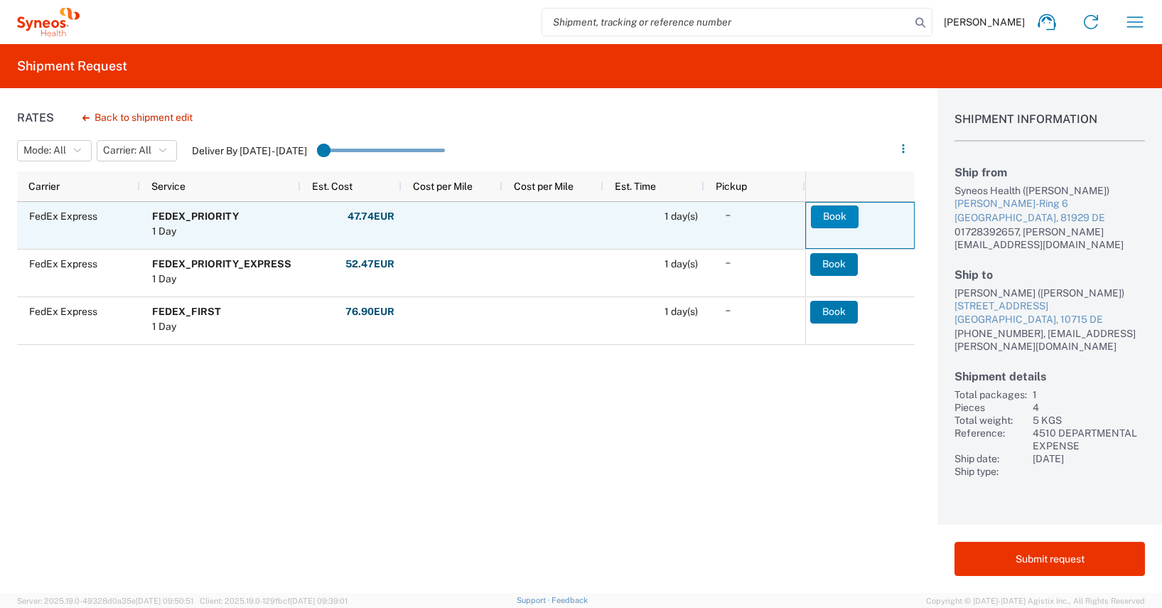
click at [842, 217] on button "Book" at bounding box center [835, 216] width 48 height 23
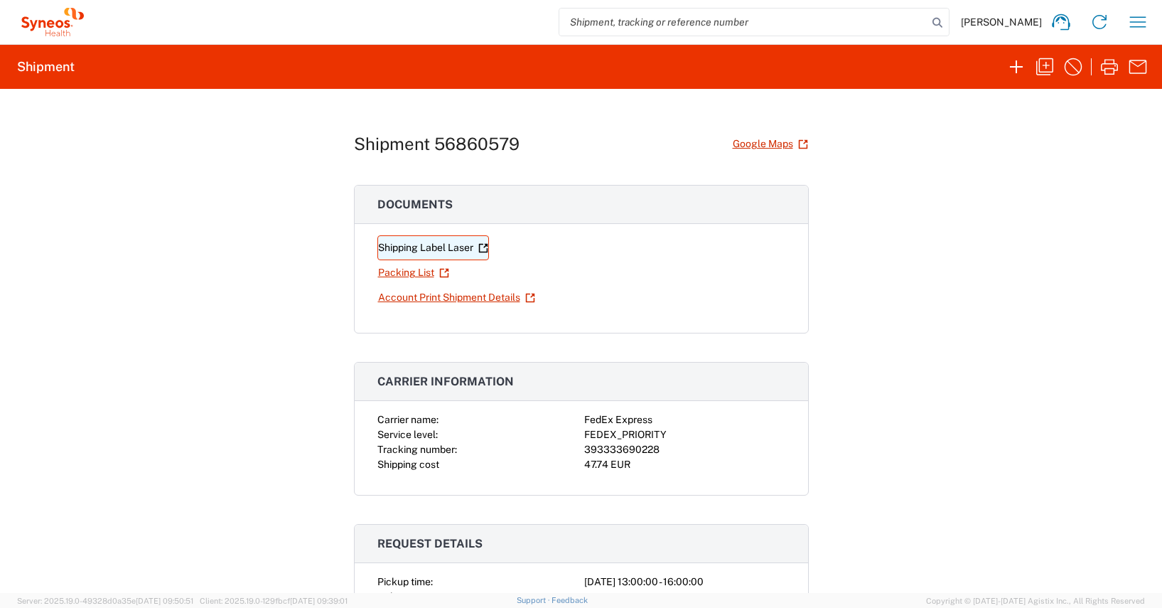
click at [440, 246] on link "Shipping Label Laser" at bounding box center [433, 247] width 112 height 25
click at [624, 447] on div "393333690228" at bounding box center [684, 449] width 201 height 15
copy div "393333690228"
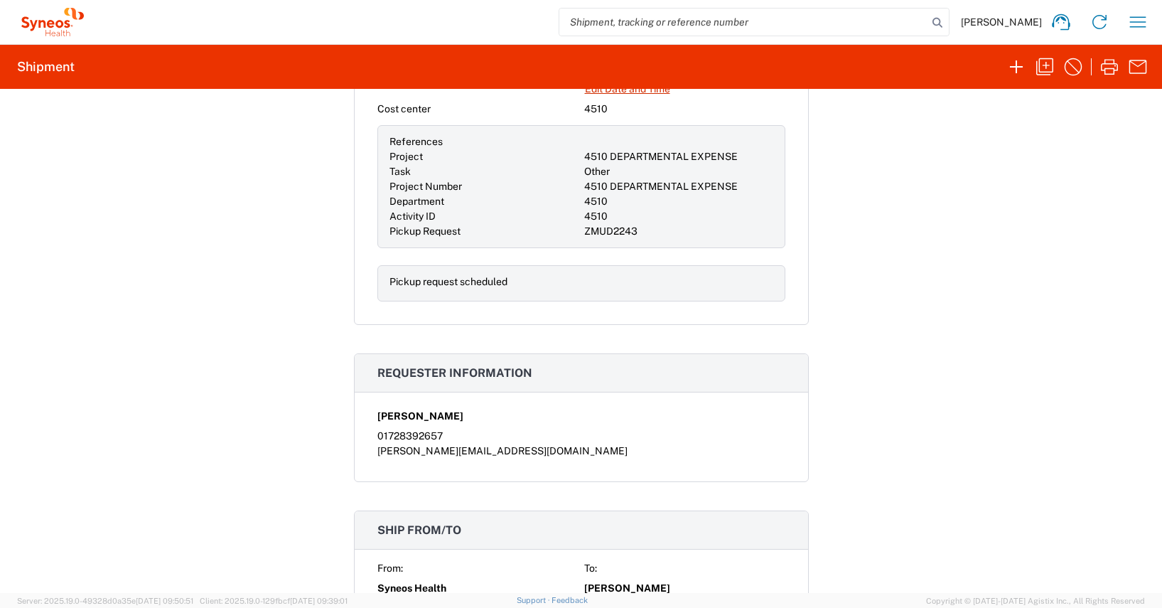
scroll to position [658, 0]
